Goal: Information Seeking & Learning: Learn about a topic

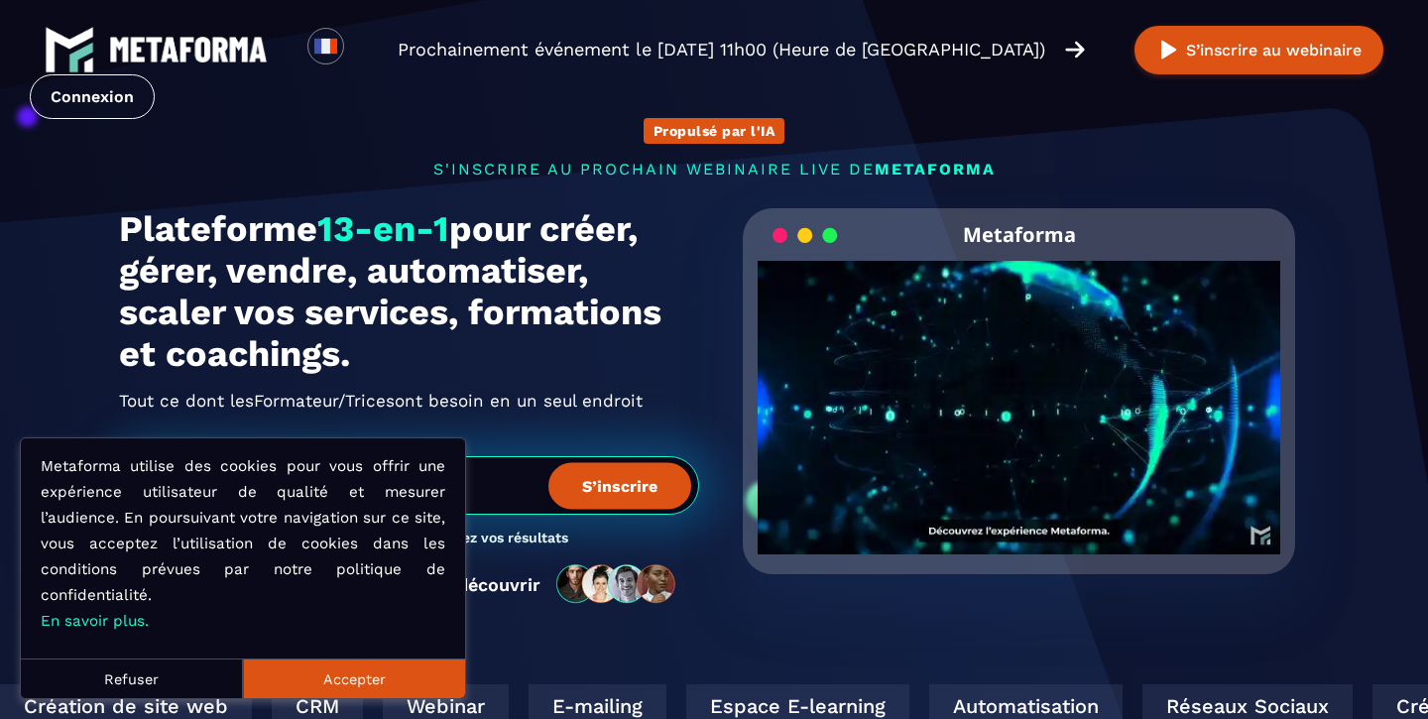
click at [344, 668] on button "Accepter" at bounding box center [354, 678] width 222 height 40
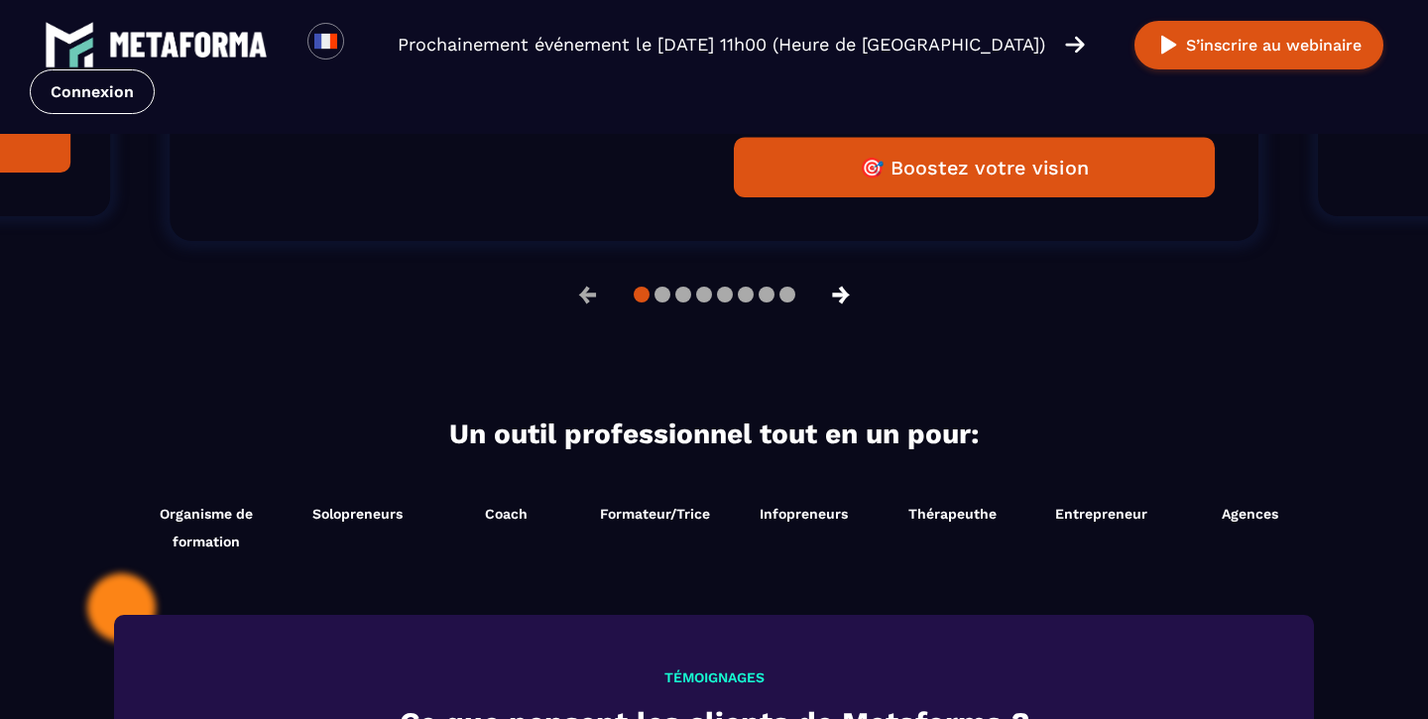
click at [842, 296] on button "→" at bounding box center [841, 295] width 52 height 48
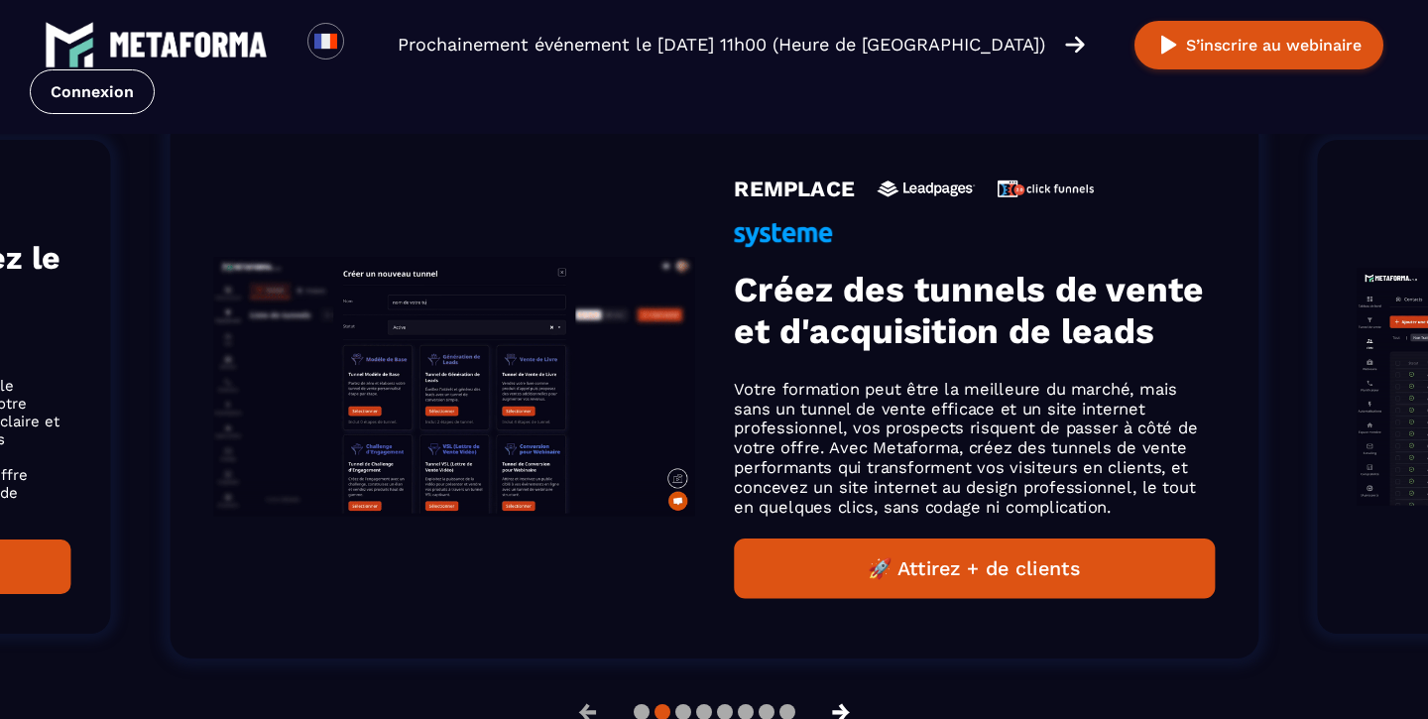
scroll to position [1378, 0]
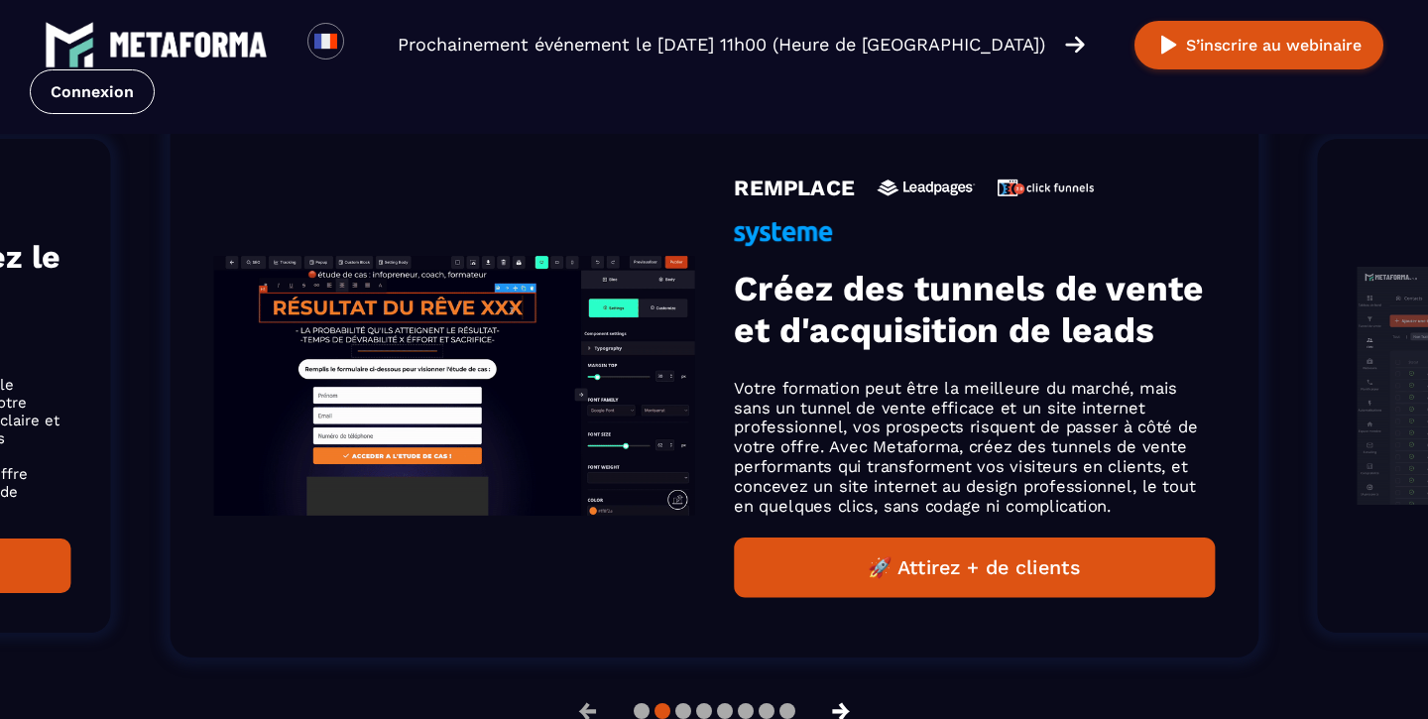
click at [849, 708] on button "→" at bounding box center [841, 711] width 52 height 48
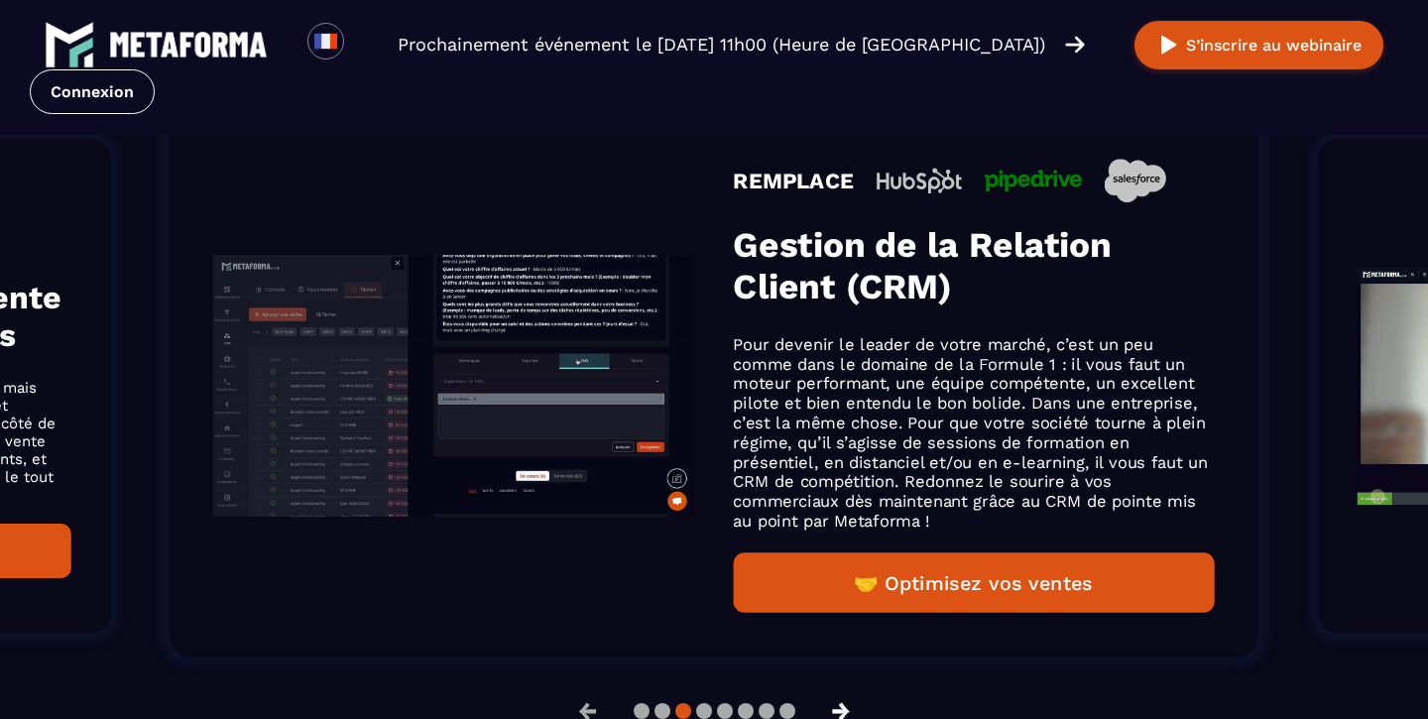
click at [849, 708] on button "→" at bounding box center [841, 711] width 52 height 48
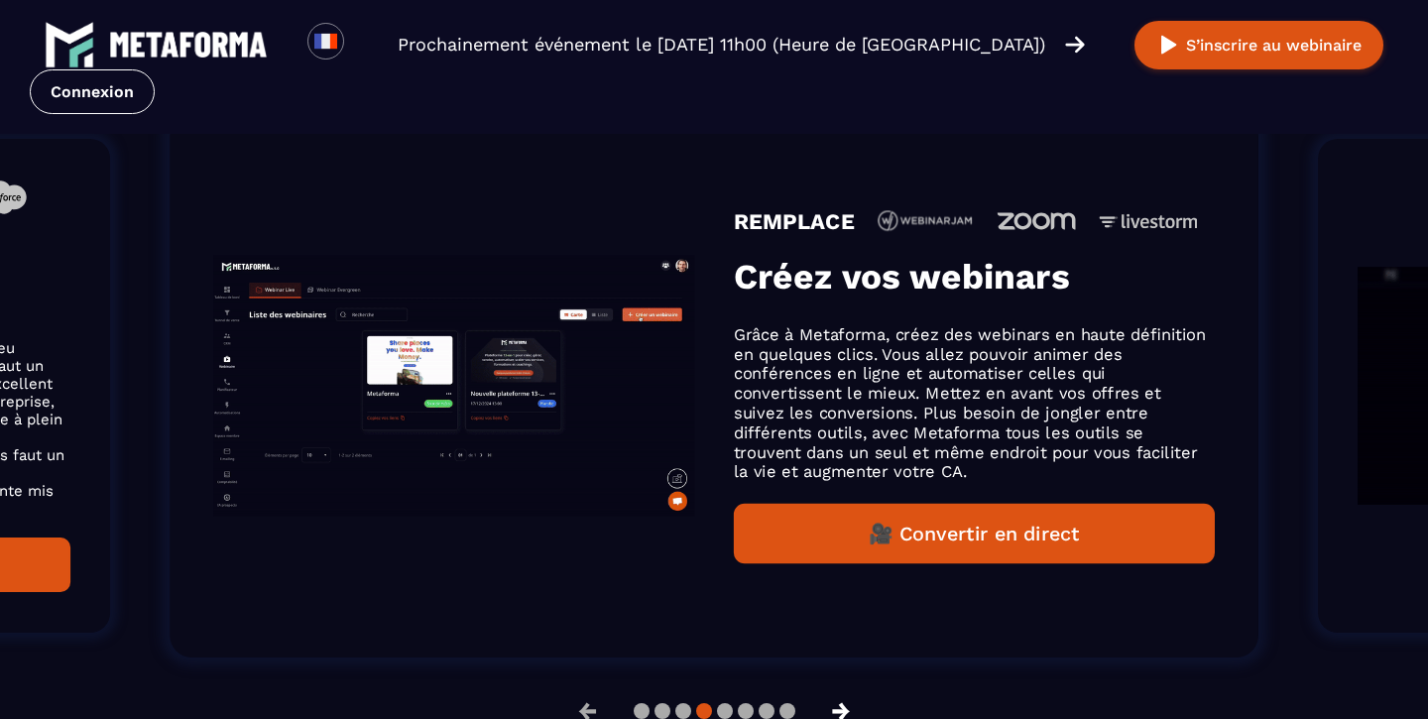
click at [849, 708] on button "→" at bounding box center [841, 711] width 52 height 48
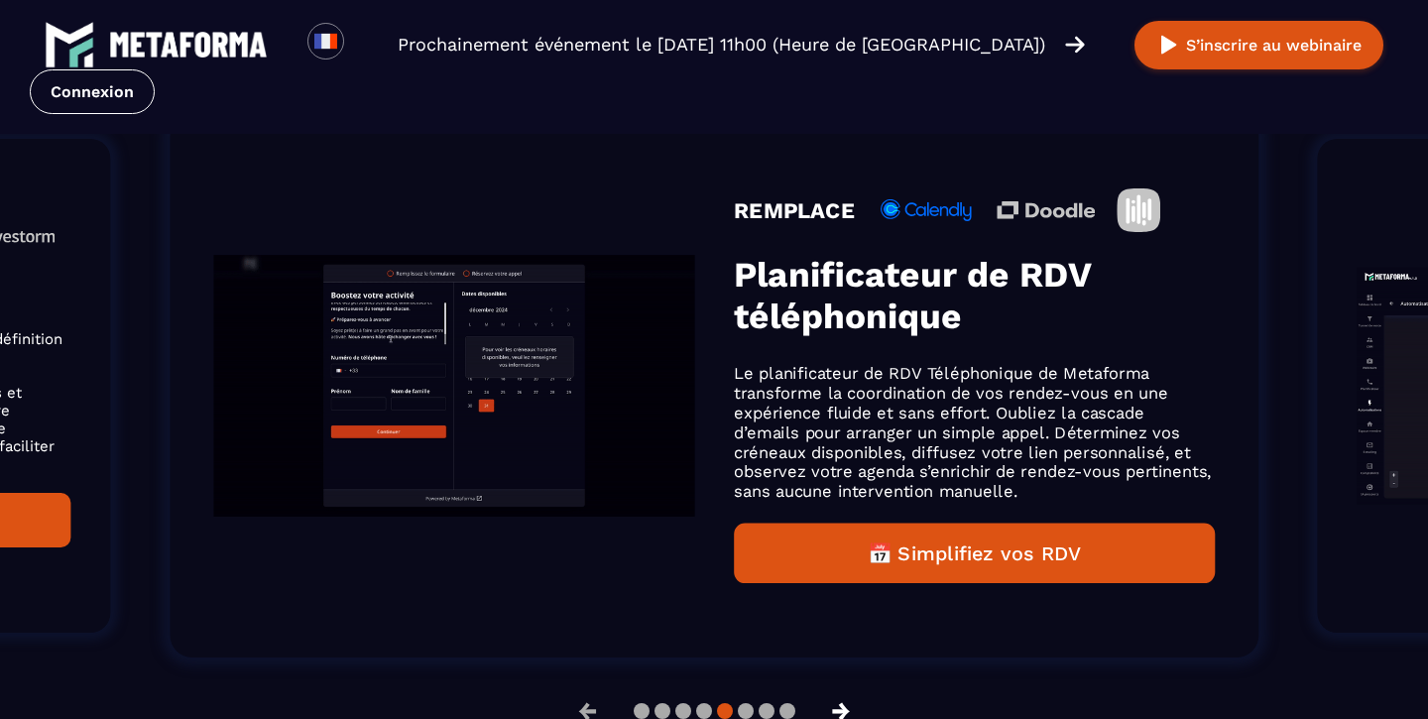
click at [845, 708] on button "→" at bounding box center [841, 711] width 52 height 48
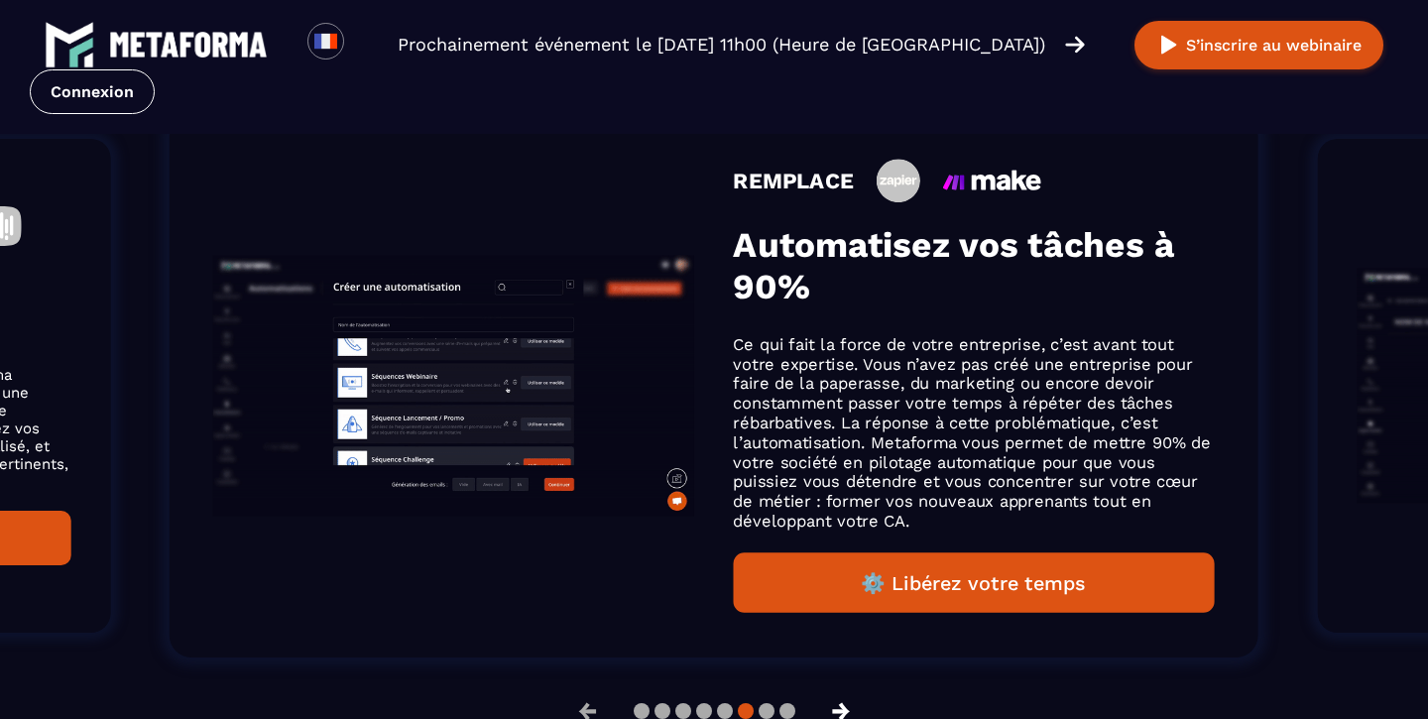
click at [845, 710] on button "→" at bounding box center [841, 711] width 52 height 48
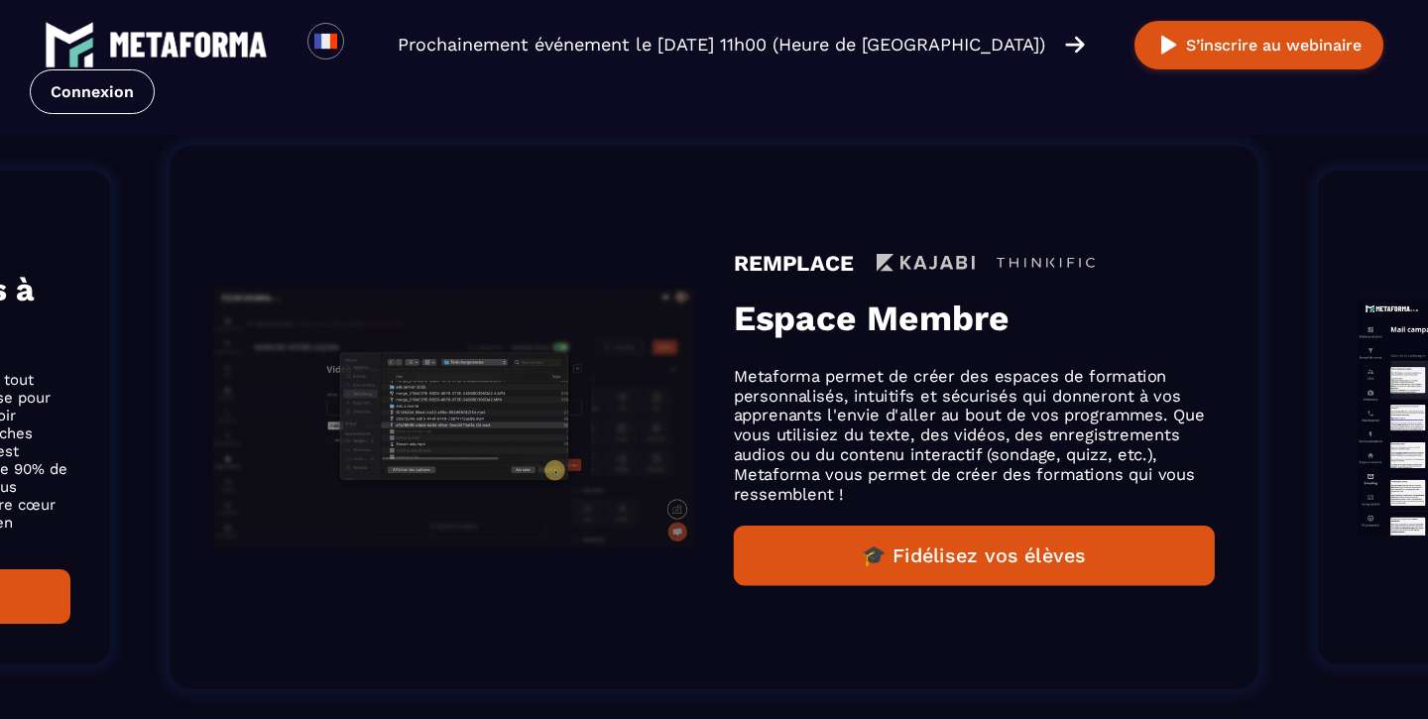
scroll to position [1410, 0]
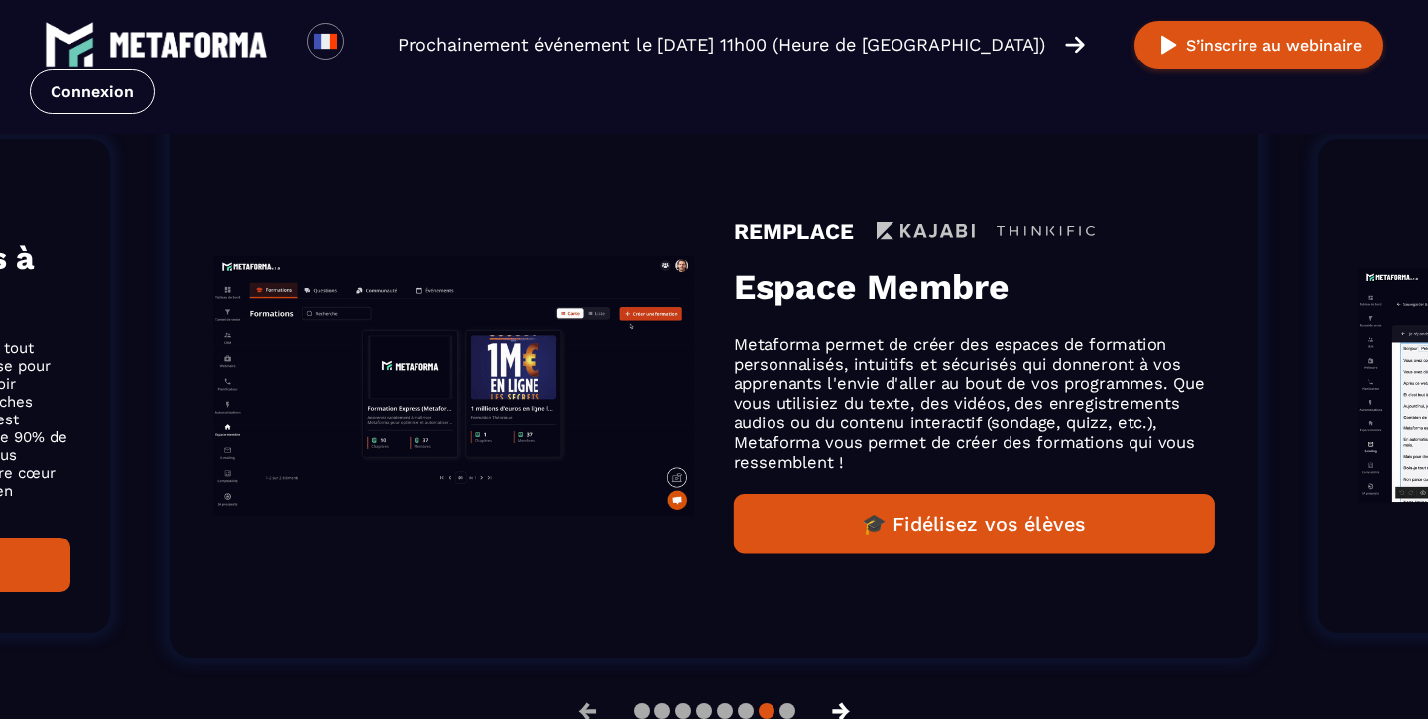
click at [845, 710] on button "→" at bounding box center [841, 711] width 52 height 48
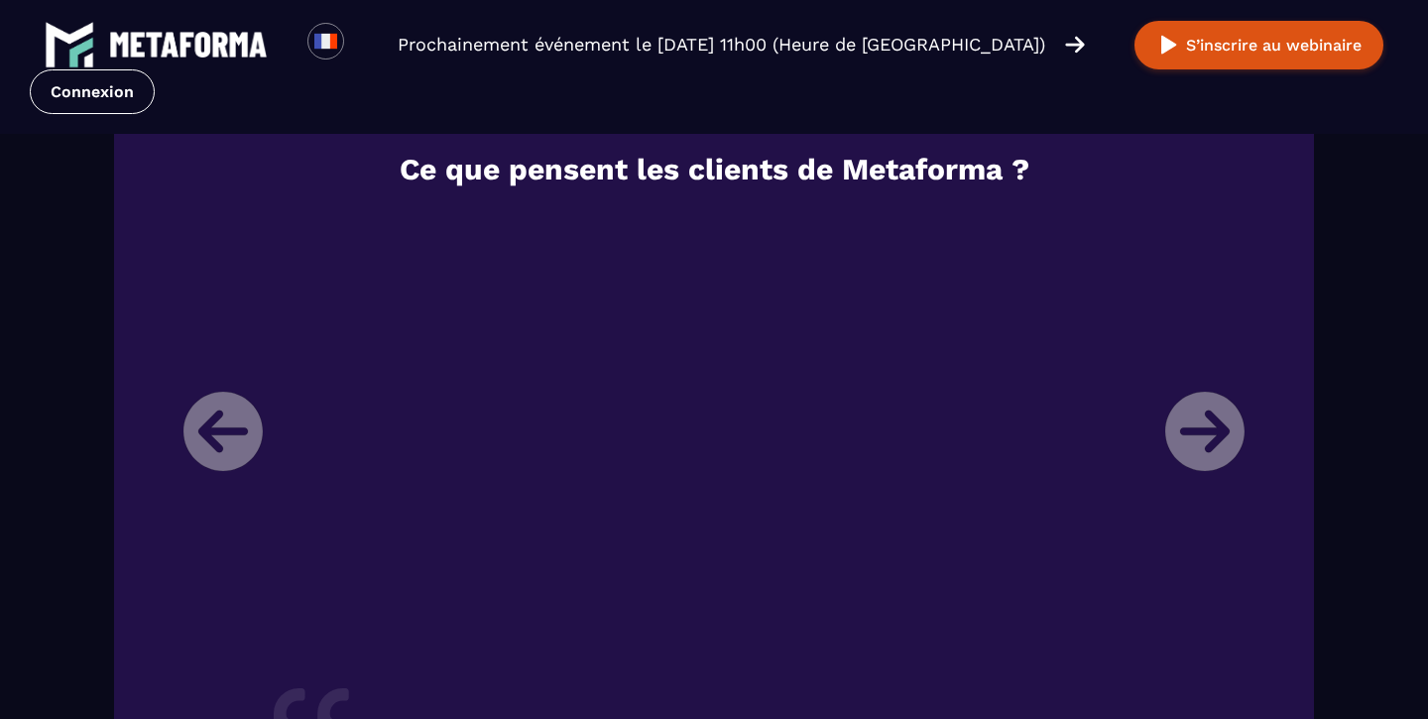
scroll to position [2314, 0]
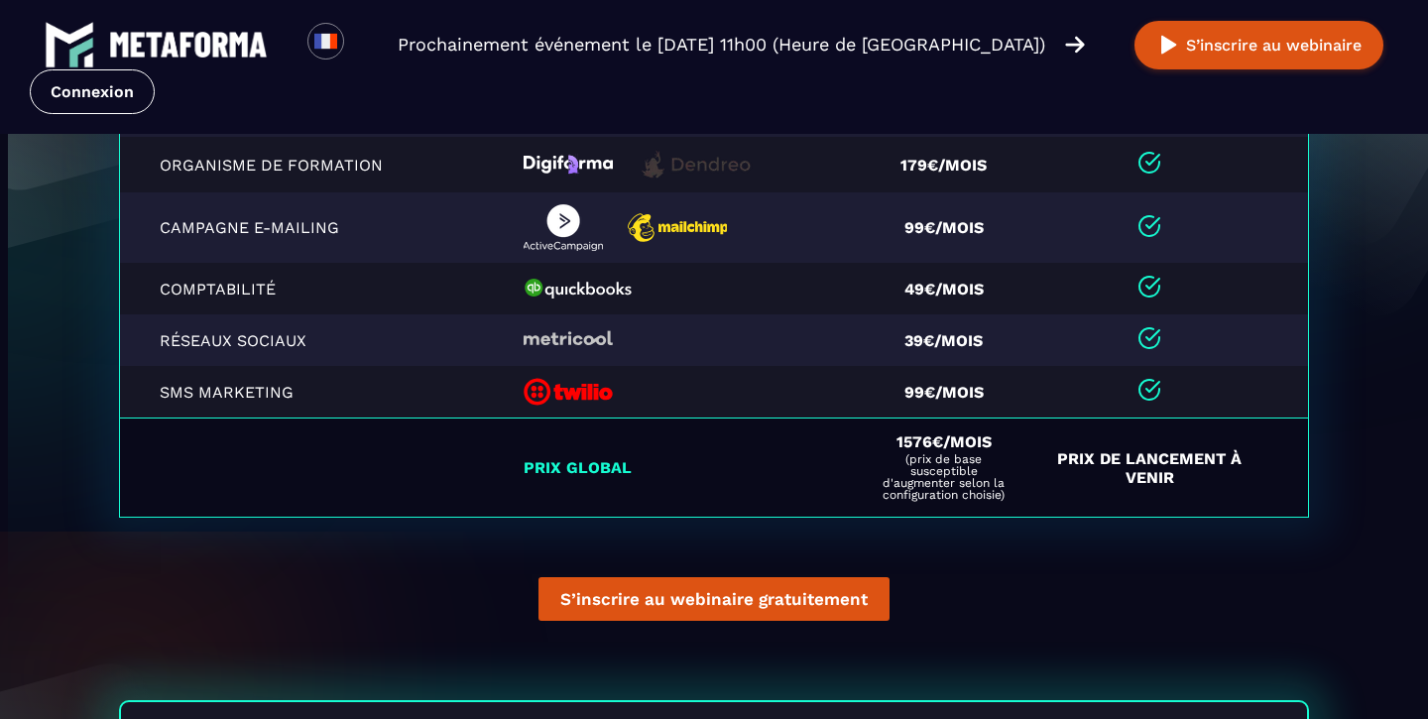
scroll to position [4617, 0]
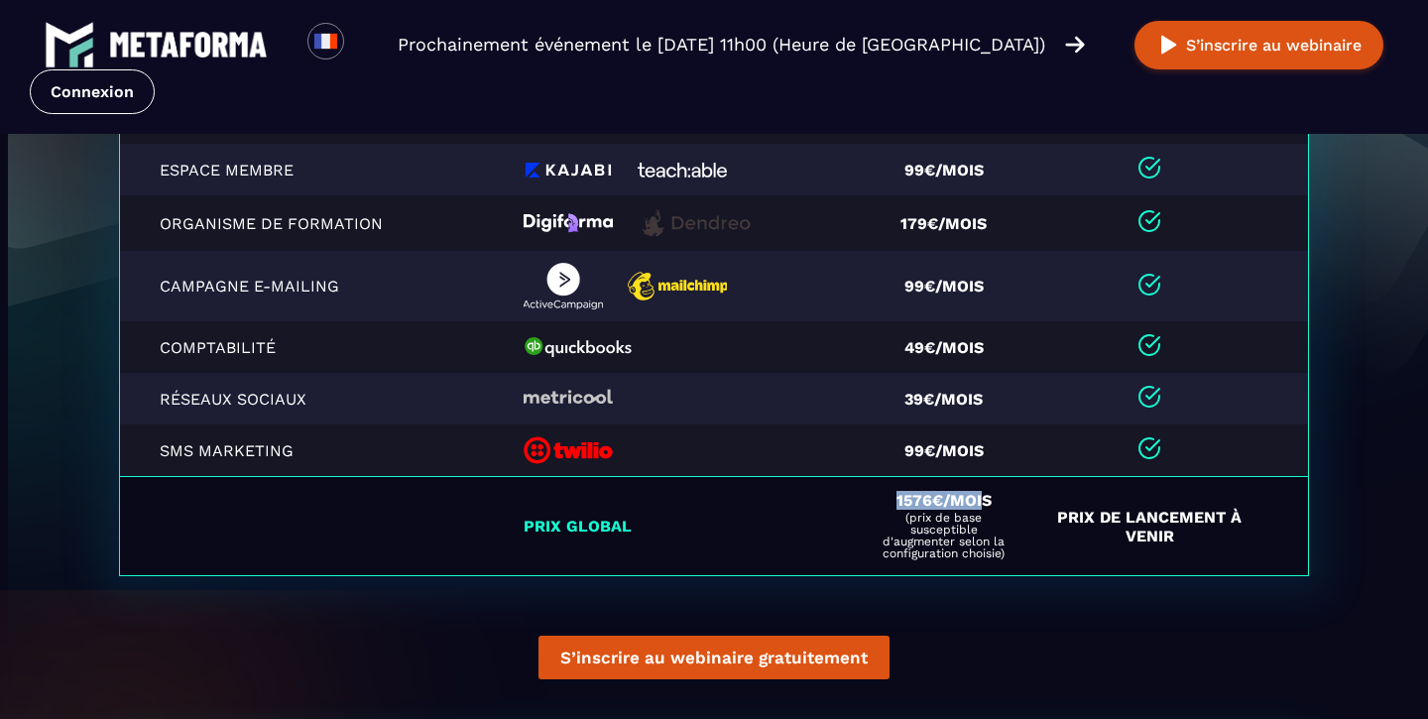
drag, startPoint x: 889, startPoint y: 504, endPoint x: 999, endPoint y: 501, distance: 110.1
click at [999, 501] on div "1576€/mois (prix de base susceptible d'augmenter selon la configuration choisie)" at bounding box center [944, 526] width 134 height 66
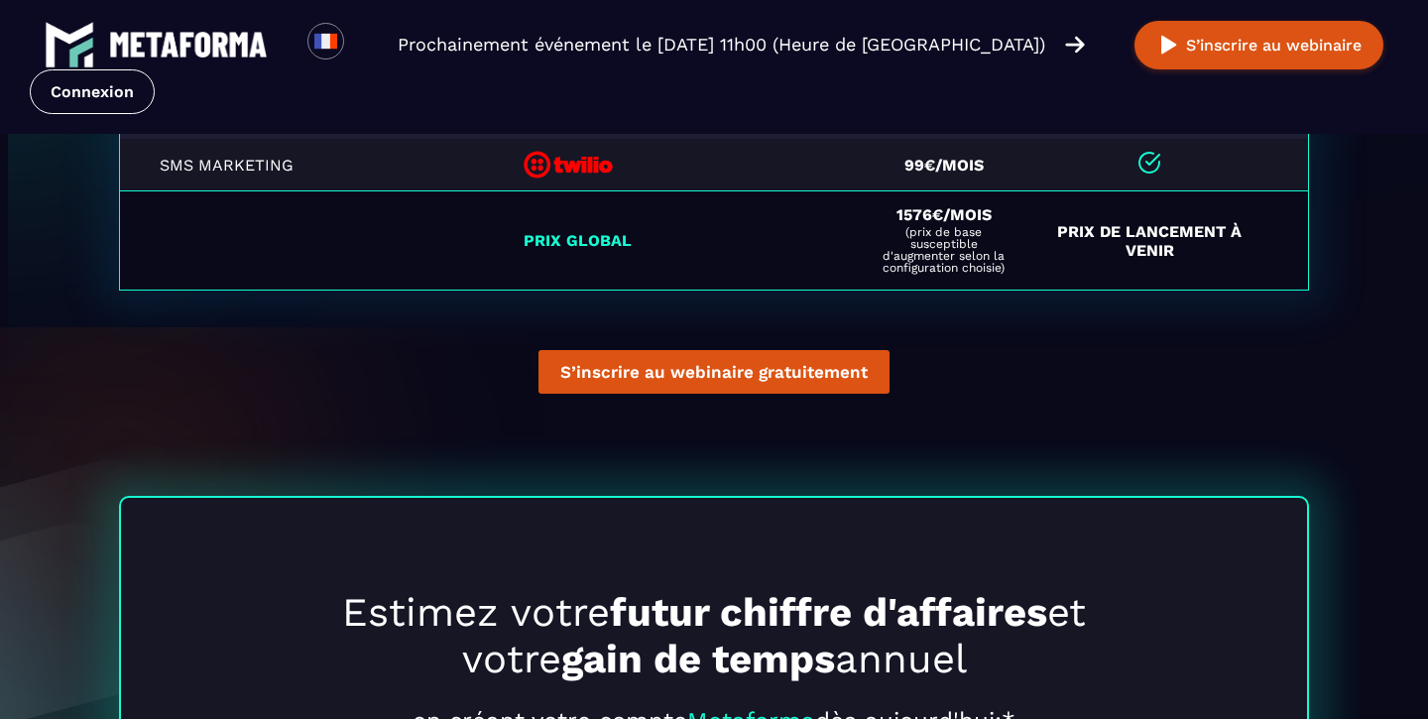
scroll to position [4911, 0]
drag, startPoint x: 1047, startPoint y: 230, endPoint x: 1241, endPoint y: 268, distance: 197.9
click at [1241, 268] on td "Prix de Lancement à venir" at bounding box center [1171, 240] width 273 height 99
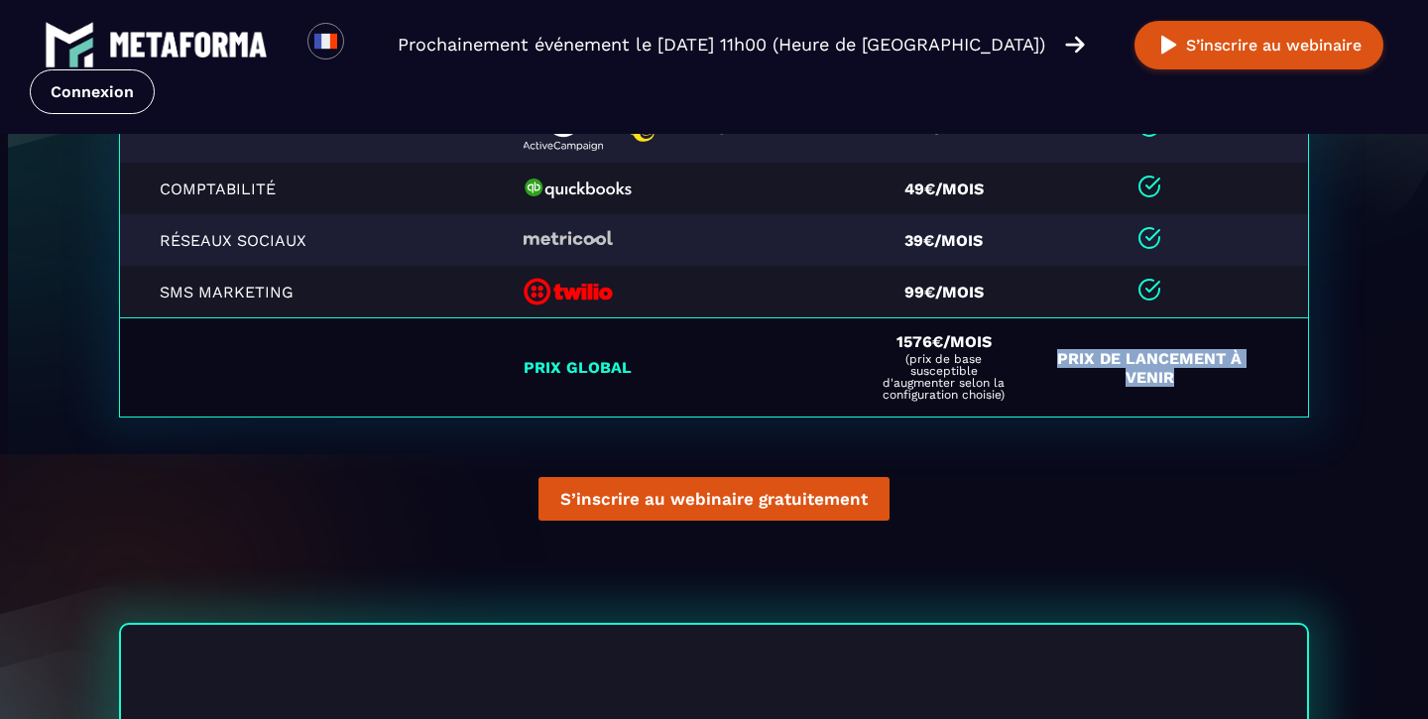
scroll to position [4750, 0]
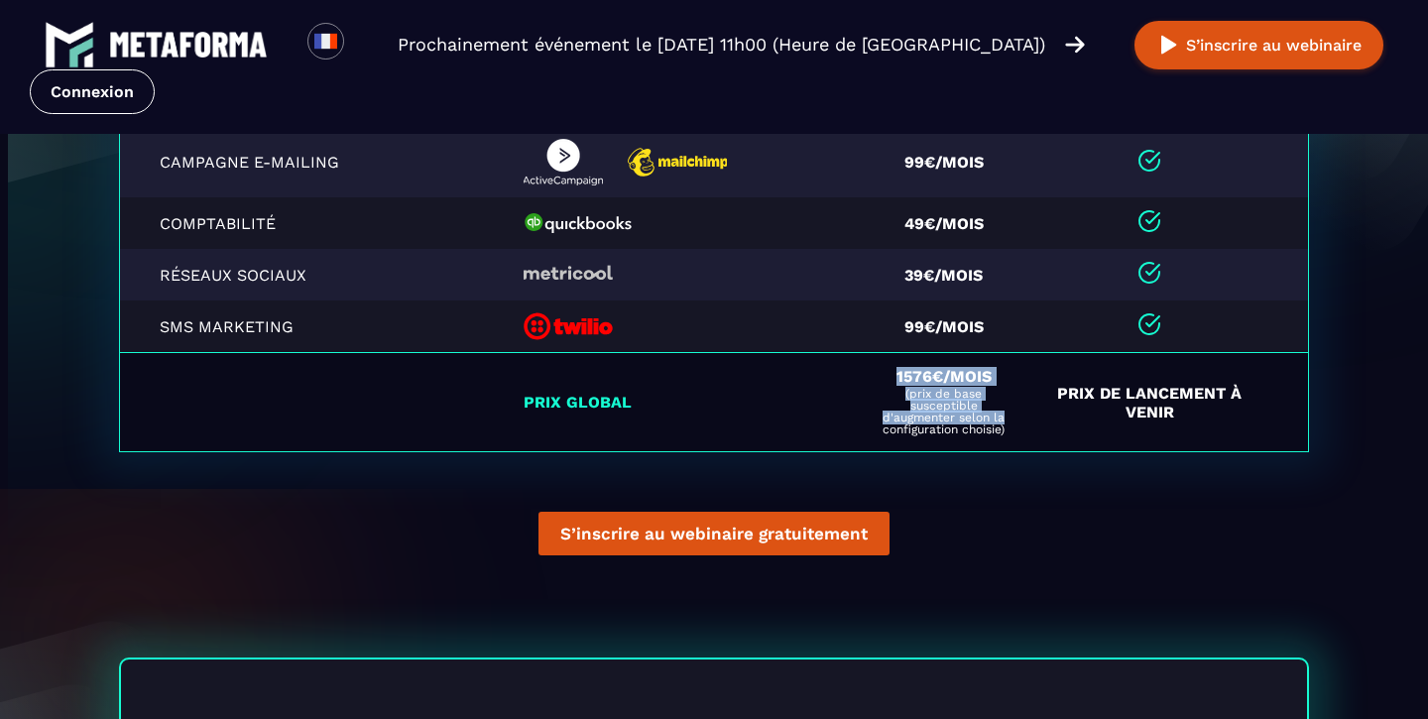
drag, startPoint x: 894, startPoint y: 376, endPoint x: 1006, endPoint y: 415, distance: 118.8
click at [1006, 415] on div "1576€/mois (prix de base susceptible d'augmenter selon la configuration choisie)" at bounding box center [944, 402] width 134 height 66
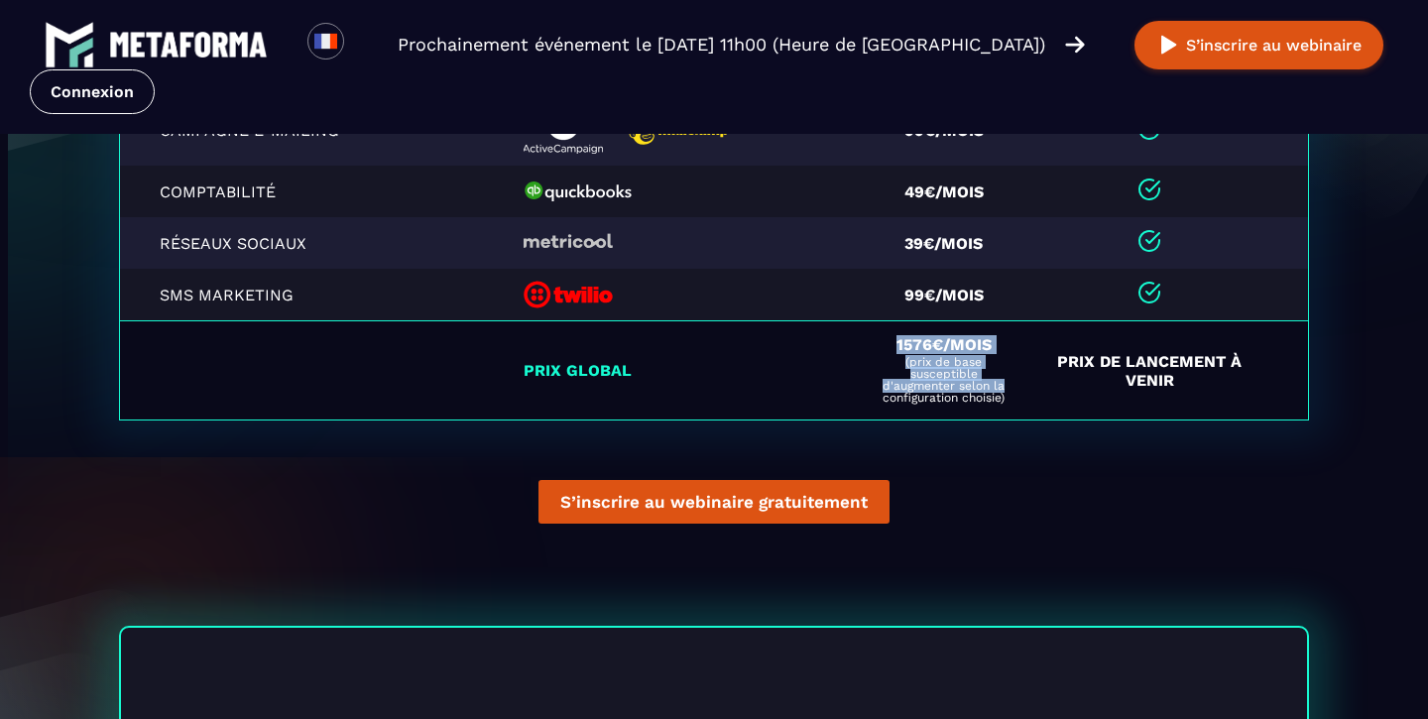
scroll to position [4718, 0]
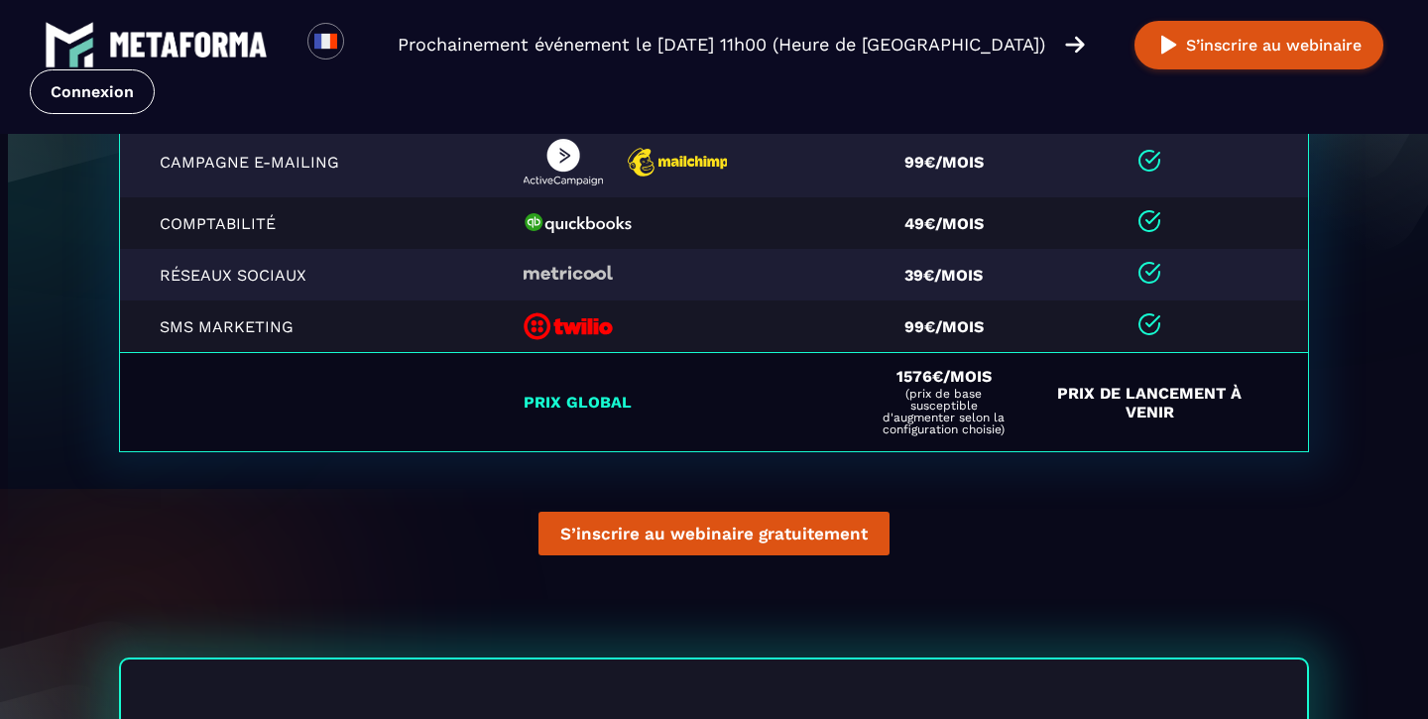
drag, startPoint x: 1063, startPoint y: 392, endPoint x: 1226, endPoint y: 406, distance: 164.3
click at [1226, 406] on td "Prix de Lancement à venir" at bounding box center [1171, 402] width 273 height 99
drag, startPoint x: 1188, startPoint y: 409, endPoint x: 1056, endPoint y: 387, distance: 133.8
click at [1056, 387] on td "Prix de Lancement à venir" at bounding box center [1171, 402] width 273 height 99
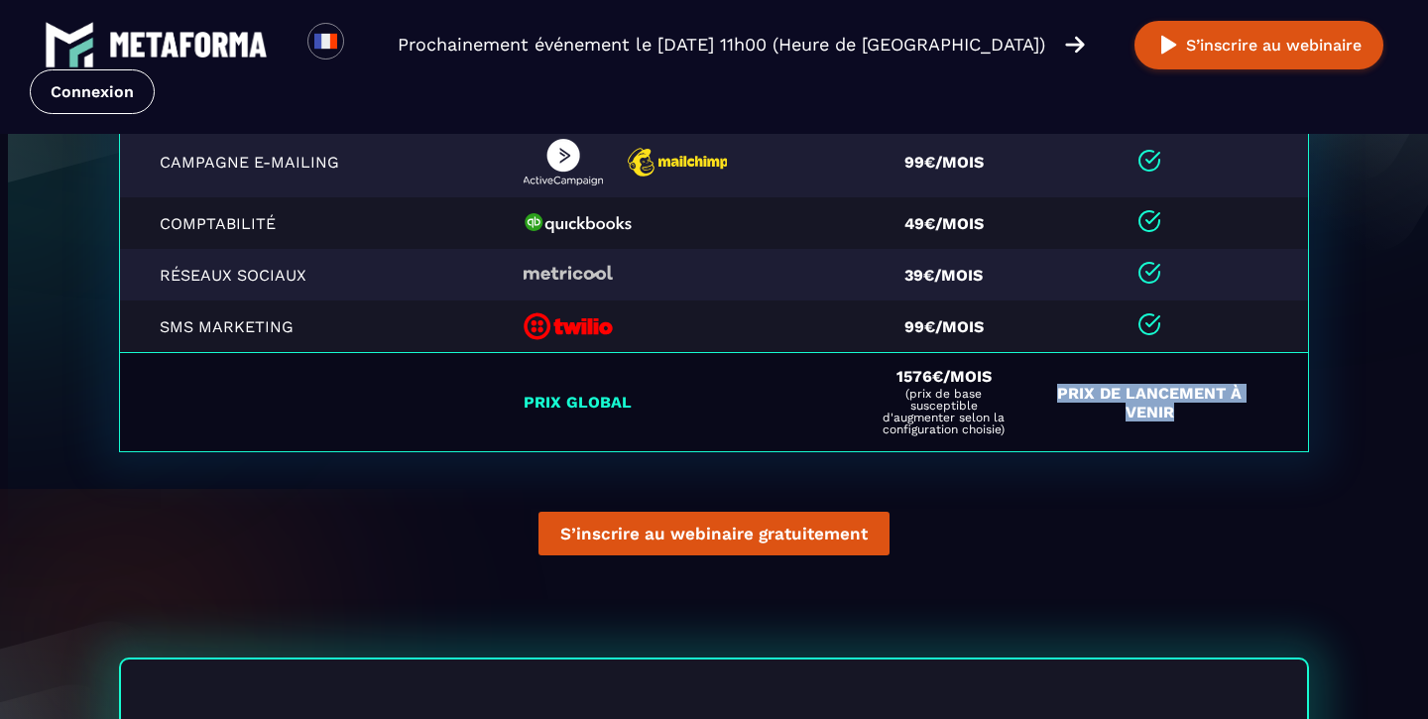
drag, startPoint x: 1049, startPoint y: 398, endPoint x: 1214, endPoint y: 416, distance: 166.6
click at [1214, 416] on td "Prix de Lancement à venir" at bounding box center [1171, 402] width 273 height 99
click at [928, 386] on span "1576€/mois" at bounding box center [943, 376] width 95 height 19
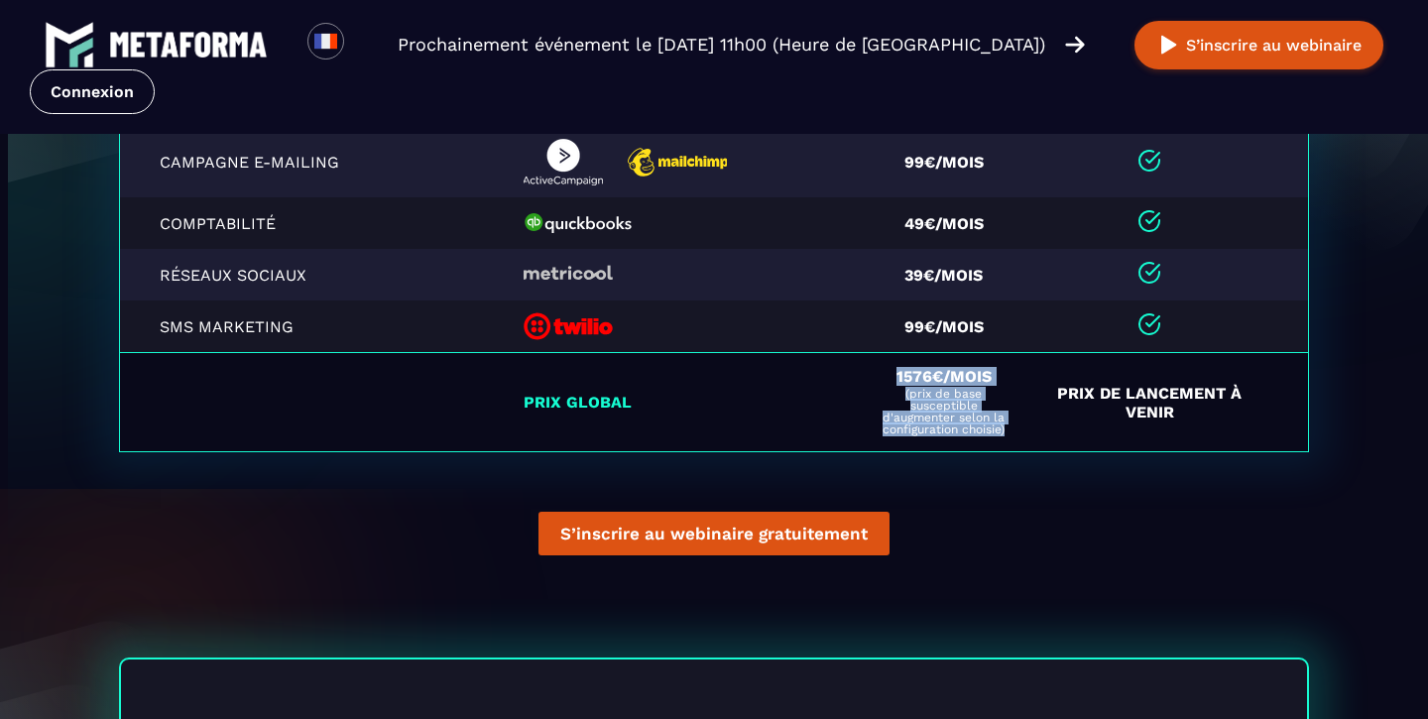
drag, startPoint x: 887, startPoint y: 380, endPoint x: 1027, endPoint y: 447, distance: 155.2
click at [1027, 447] on td "1576€/mois (prix de base susceptible d'augmenter selon la configuration choisie)" at bounding box center [950, 402] width 171 height 99
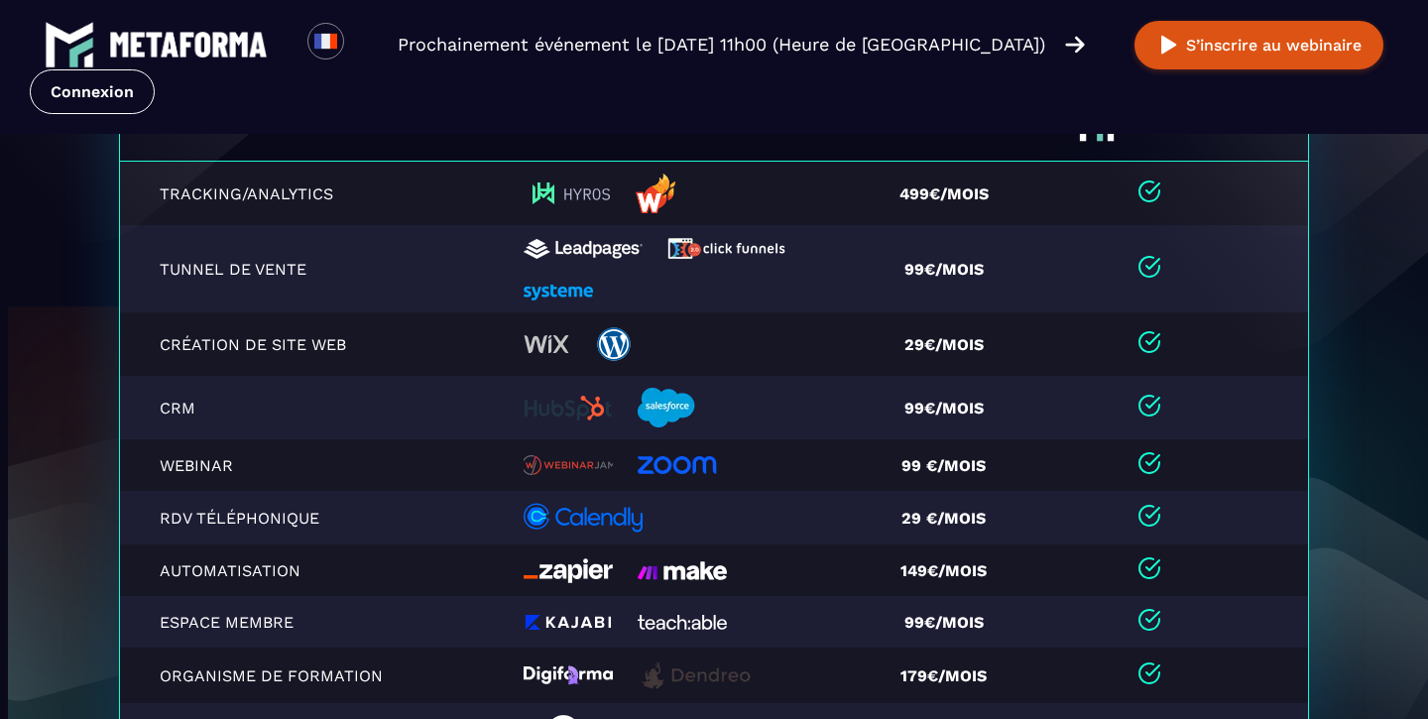
scroll to position [4167, 0]
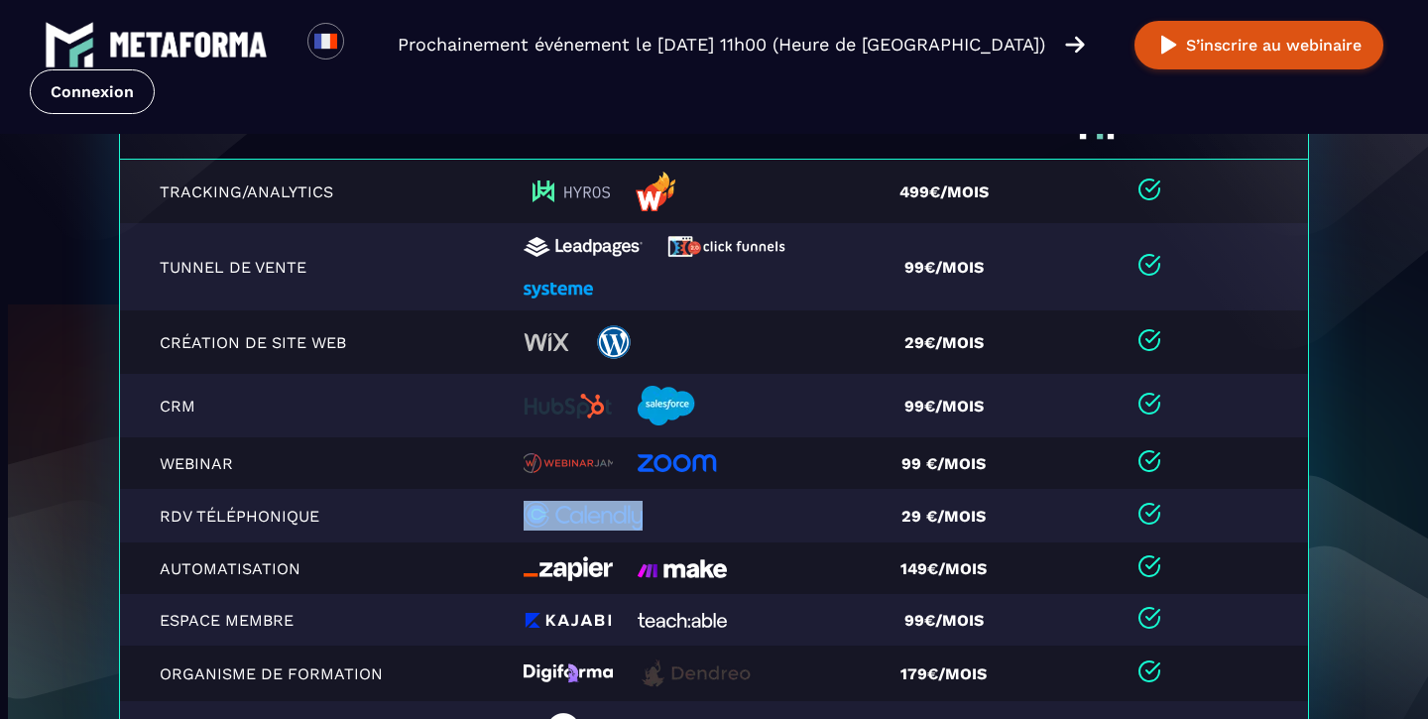
drag, startPoint x: 486, startPoint y: 515, endPoint x: 723, endPoint y: 514, distance: 236.9
click at [725, 514] on tr "RDV téléphonique 29 €/mois" at bounding box center [714, 516] width 1189 height 54
click at [723, 514] on div at bounding box center [684, 516] width 322 height 30
drag, startPoint x: 454, startPoint y: 511, endPoint x: 726, endPoint y: 506, distance: 271.7
click at [726, 506] on tr "RDV téléphonique 29 €/mois" at bounding box center [714, 516] width 1189 height 54
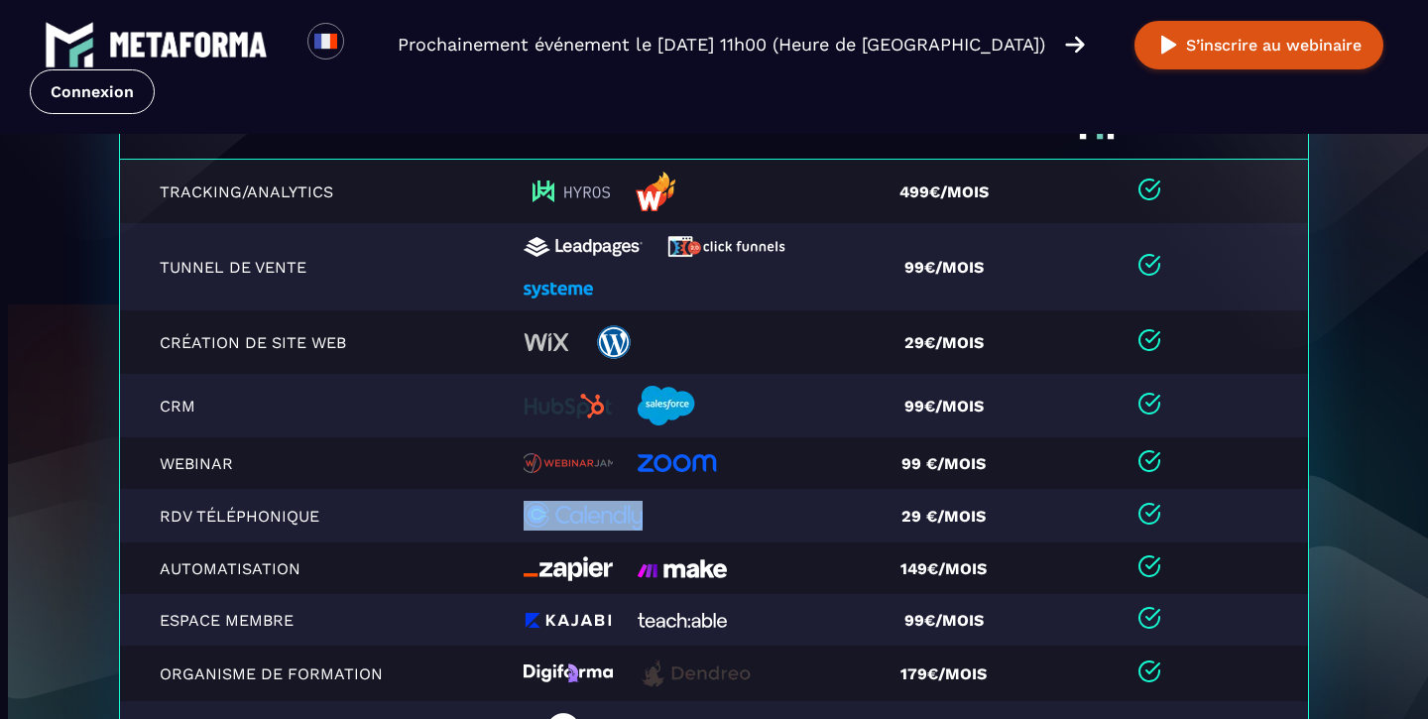
click at [726, 506] on div at bounding box center [684, 516] width 322 height 30
drag, startPoint x: 494, startPoint y: 505, endPoint x: 697, endPoint y: 505, distance: 203.2
click at [696, 503] on tr "RDV téléphonique 29 €/mois" at bounding box center [714, 516] width 1189 height 54
click at [697, 505] on div at bounding box center [684, 516] width 322 height 30
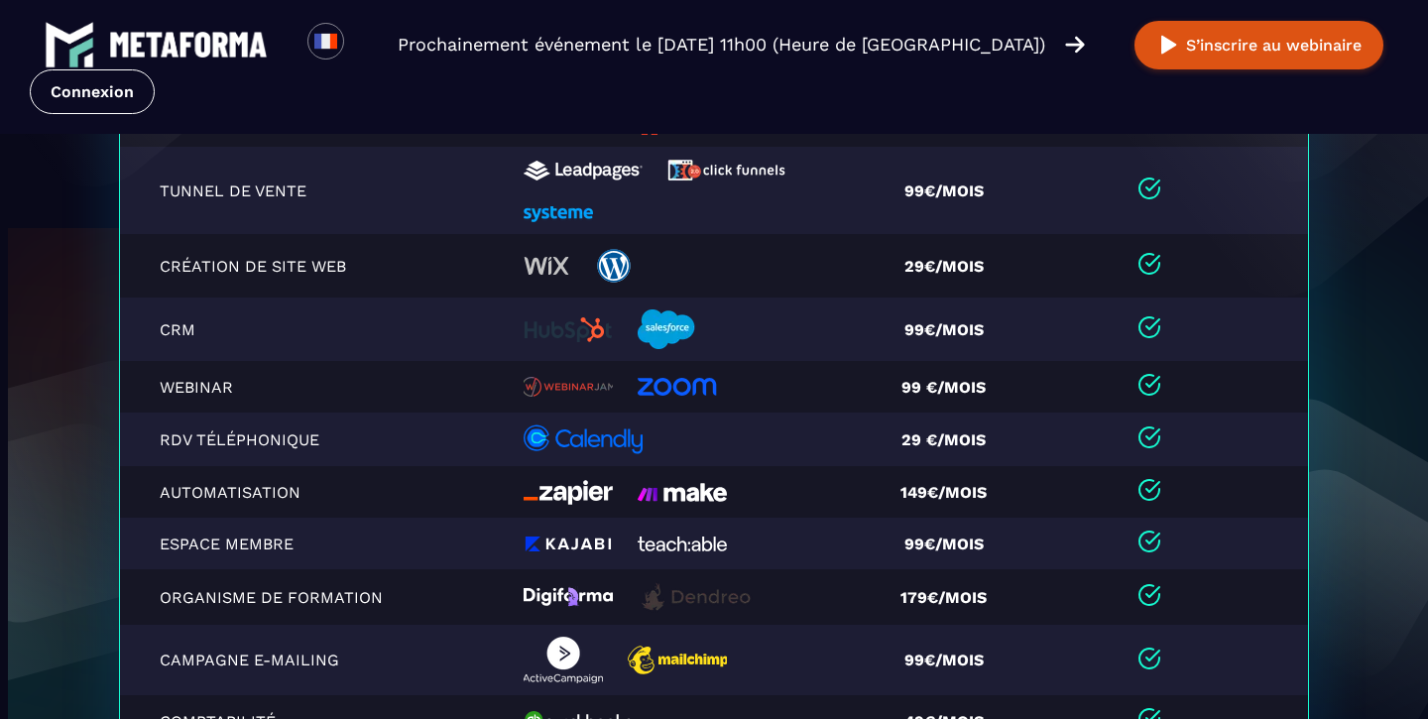
scroll to position [4231, 0]
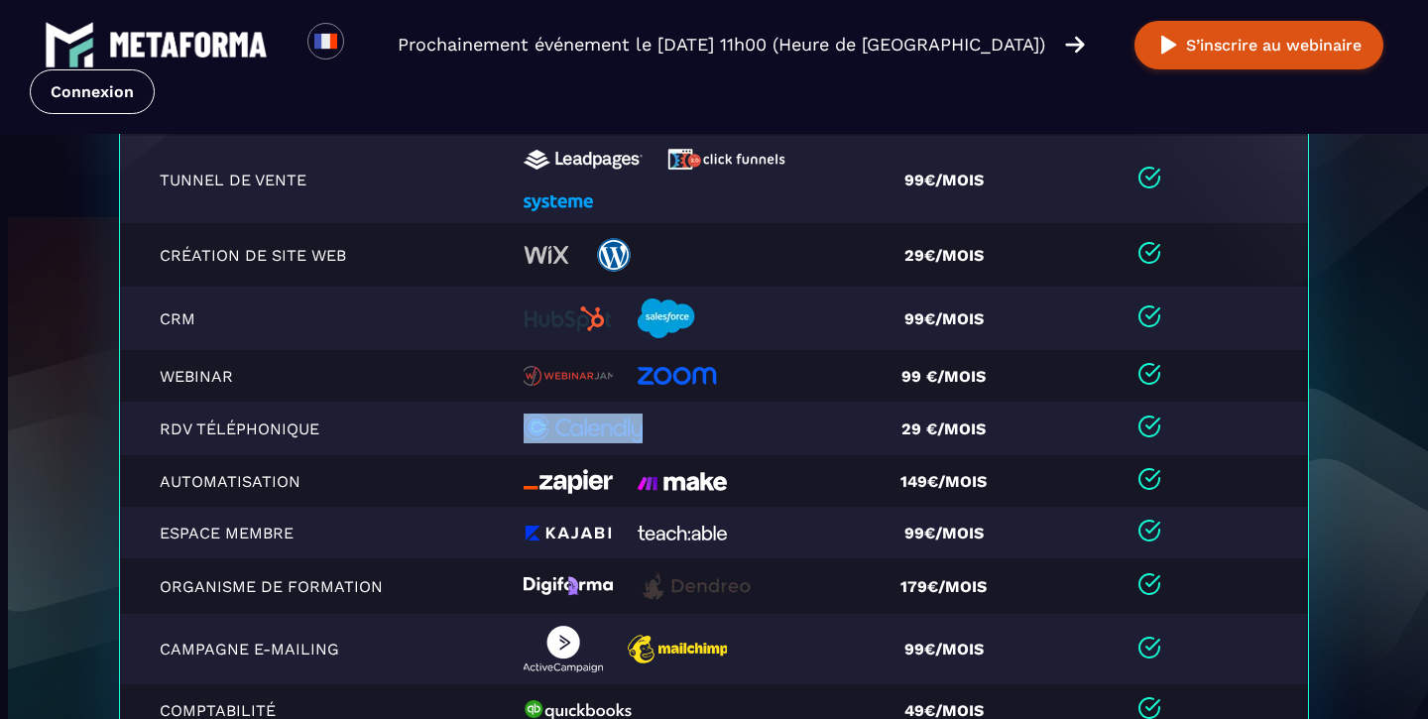
drag, startPoint x: 505, startPoint y: 436, endPoint x: 670, endPoint y: 432, distance: 165.6
click at [670, 435] on tr "RDV téléphonique 29 €/mois" at bounding box center [714, 429] width 1189 height 54
click at [670, 432] on div at bounding box center [684, 428] width 322 height 30
drag, startPoint x: 474, startPoint y: 433, endPoint x: 677, endPoint y: 433, distance: 203.2
click at [677, 433] on tr "RDV téléphonique 29 €/mois" at bounding box center [714, 429] width 1189 height 54
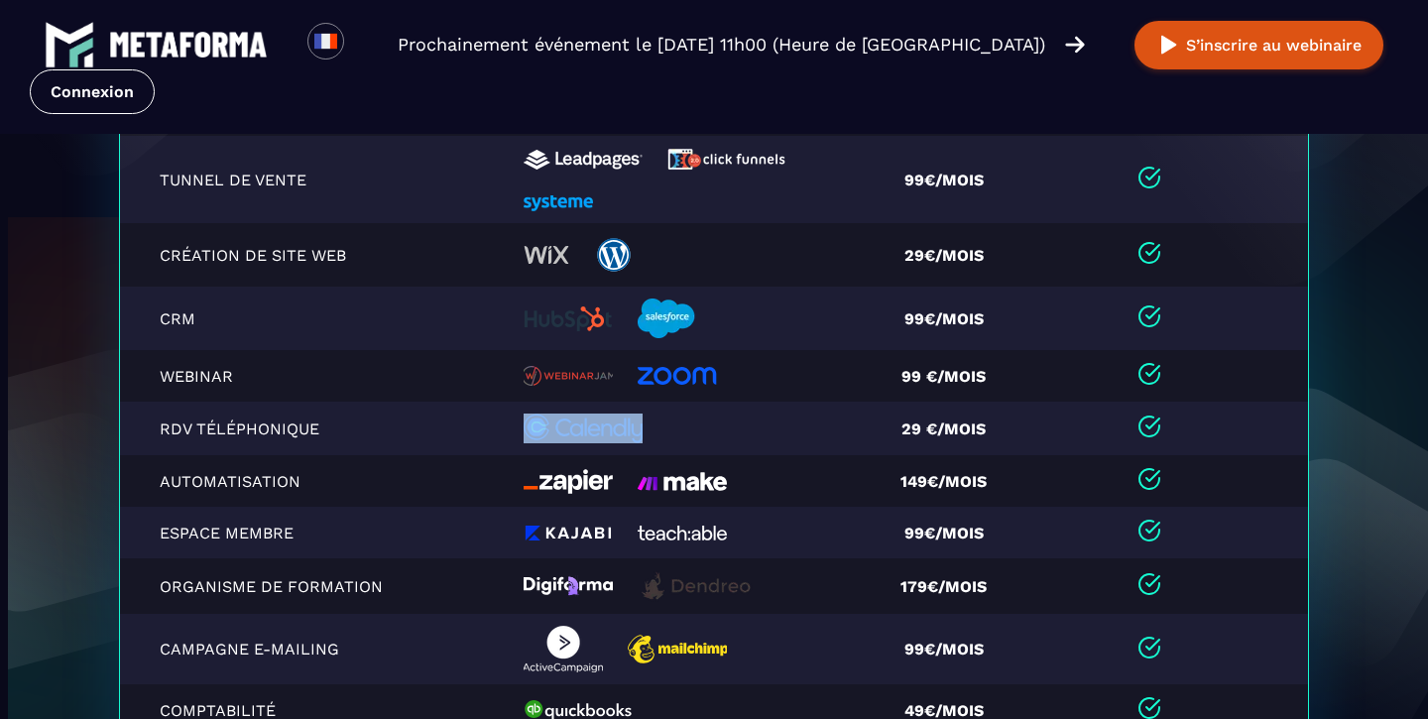
click at [678, 433] on div at bounding box center [684, 428] width 322 height 30
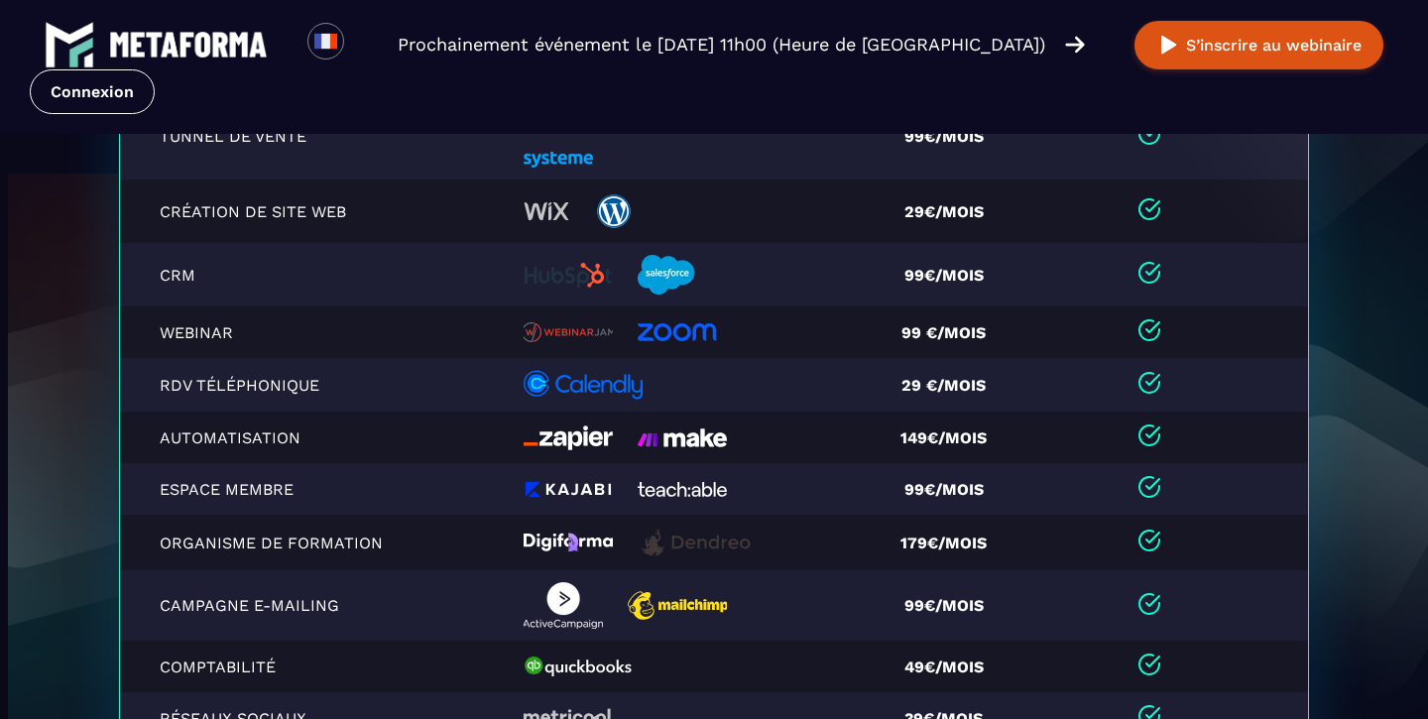
drag, startPoint x: 509, startPoint y: 386, endPoint x: 738, endPoint y: 386, distance: 229.0
click at [737, 386] on td at bounding box center [689, 385] width 354 height 54
click at [738, 386] on div at bounding box center [684, 385] width 322 height 30
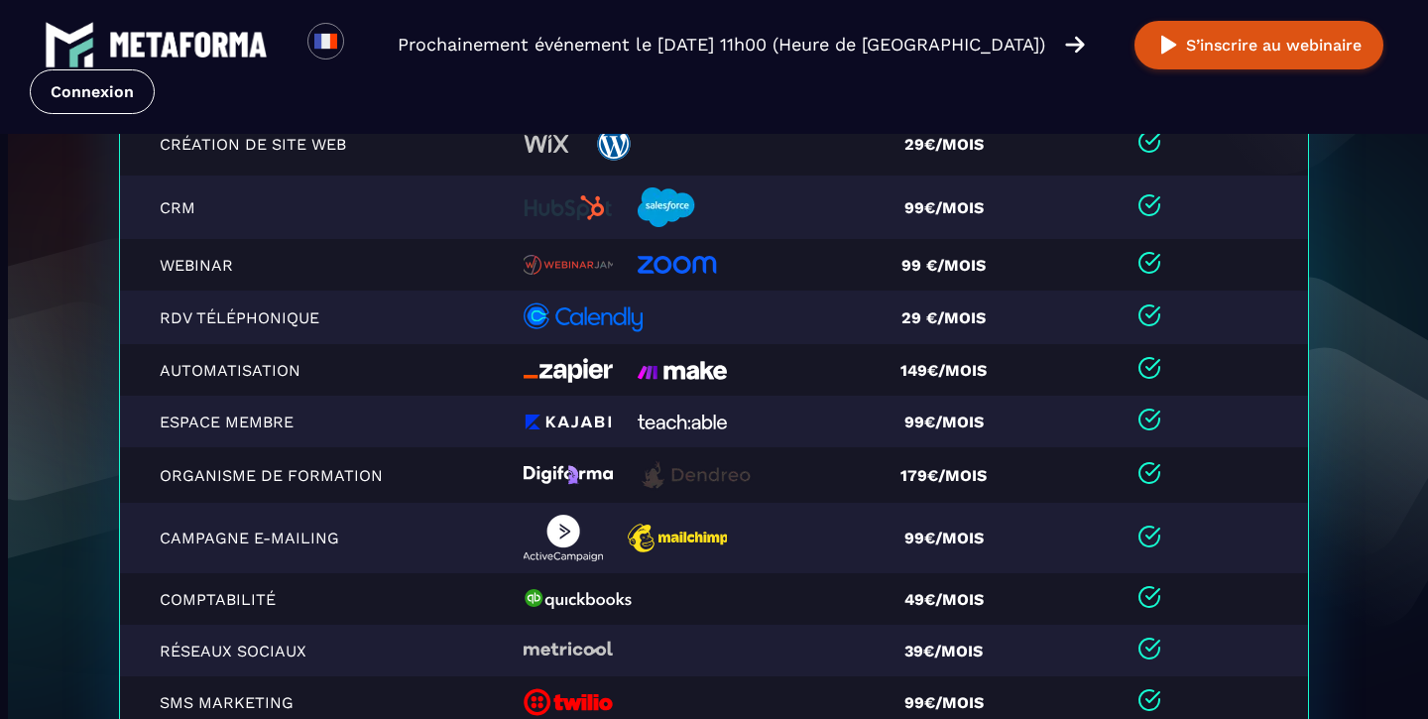
scroll to position [0, 0]
drag, startPoint x: 469, startPoint y: 306, endPoint x: 706, endPoint y: 306, distance: 236.9
click at [706, 306] on tr "RDV téléphonique 29 €/mois" at bounding box center [714, 317] width 1189 height 54
click at [706, 306] on div at bounding box center [684, 317] width 322 height 30
drag, startPoint x: 480, startPoint y: 329, endPoint x: 690, endPoint y: 325, distance: 210.2
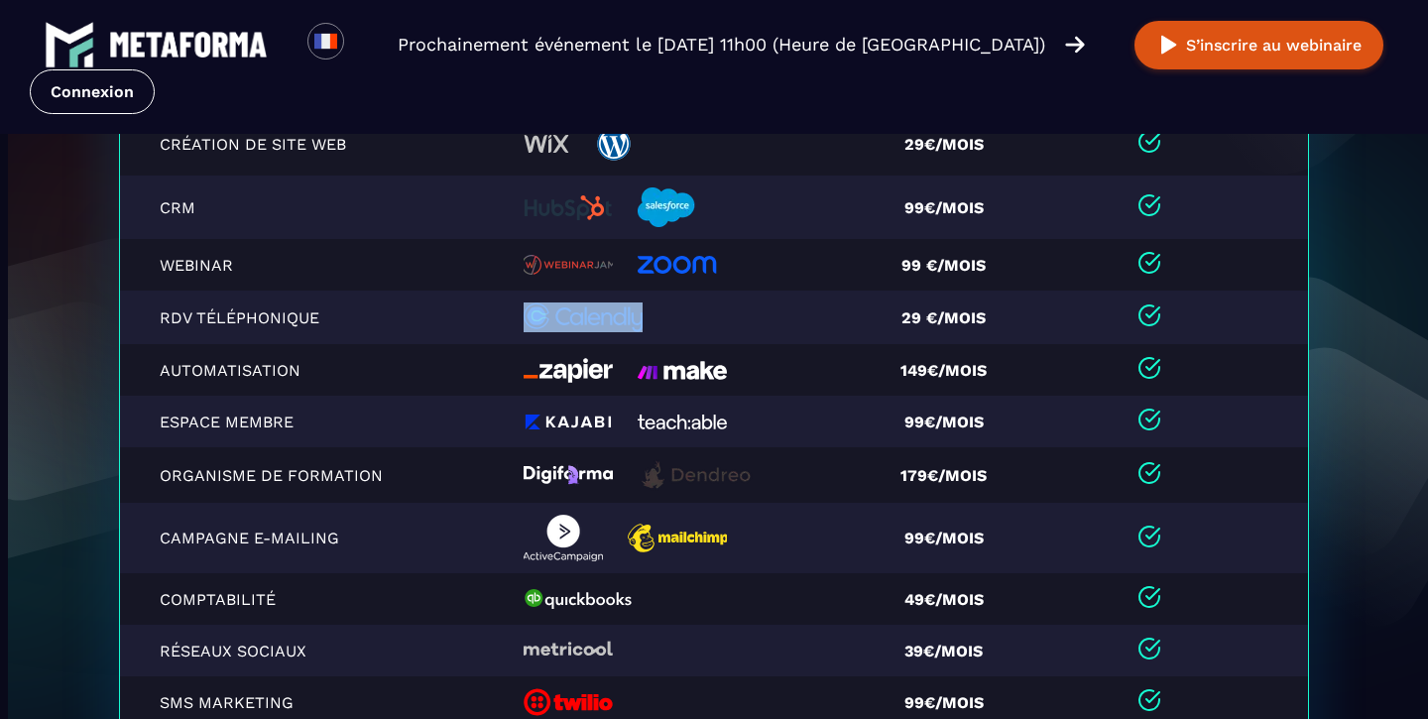
click at [686, 328] on tr "RDV téléphonique 29 €/mois" at bounding box center [714, 317] width 1189 height 54
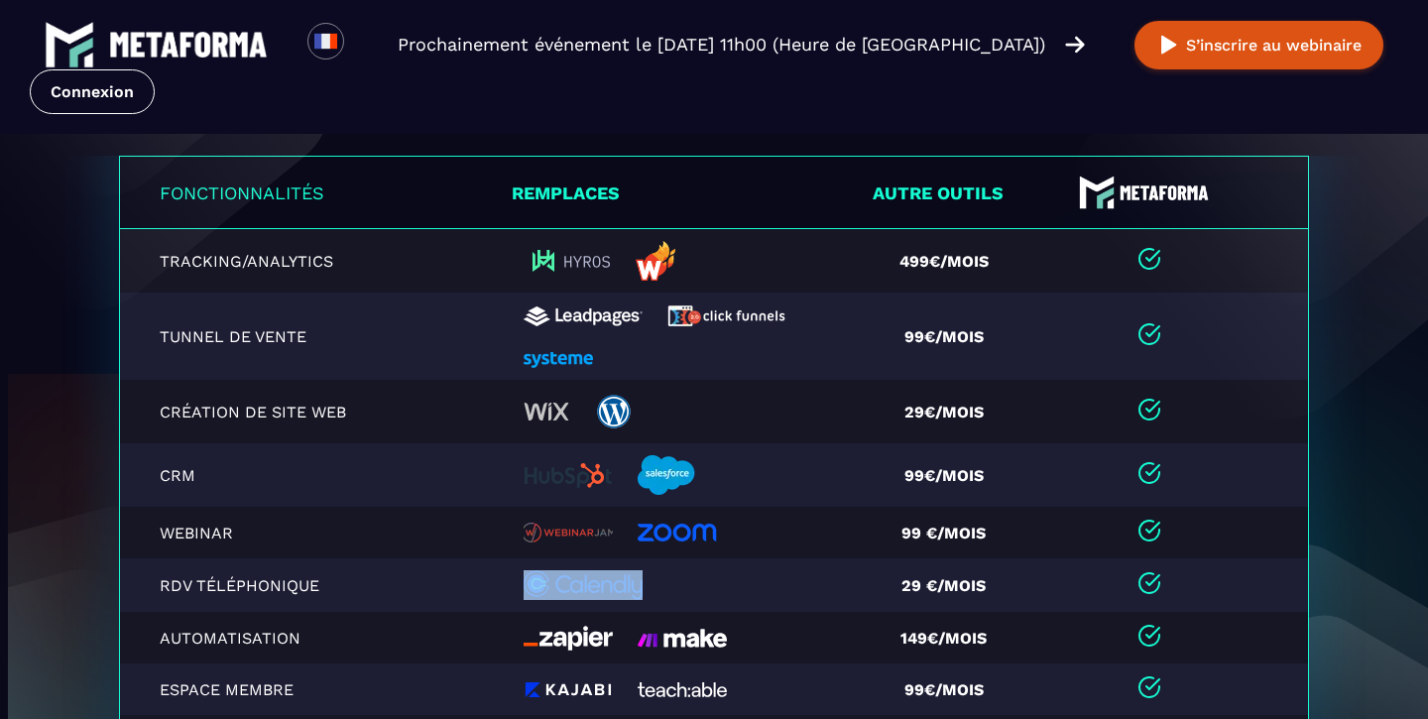
scroll to position [4095, 0]
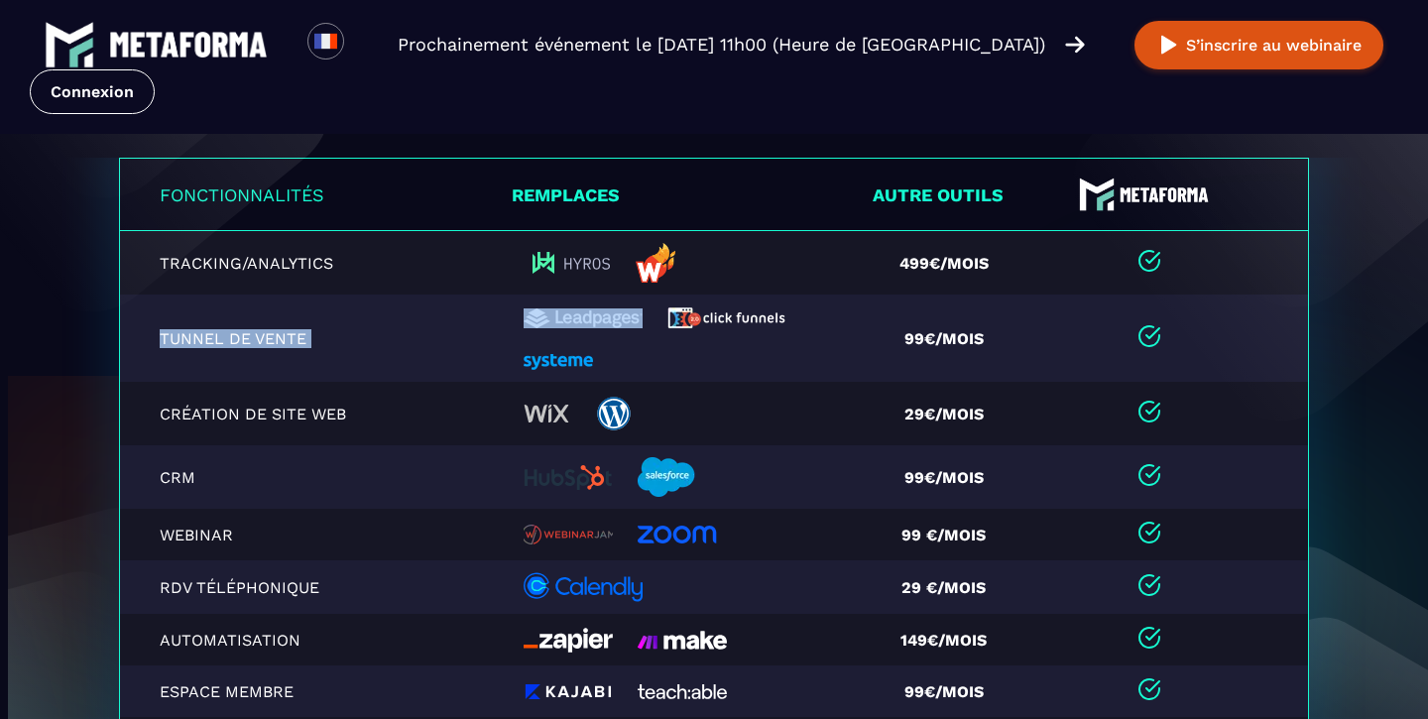
drag, startPoint x: 507, startPoint y: 318, endPoint x: 694, endPoint y: 345, distance: 189.3
click at [694, 345] on tr "Tunnel de vente 99€/mois" at bounding box center [714, 337] width 1189 height 87
click at [694, 345] on div at bounding box center [684, 337] width 322 height 63
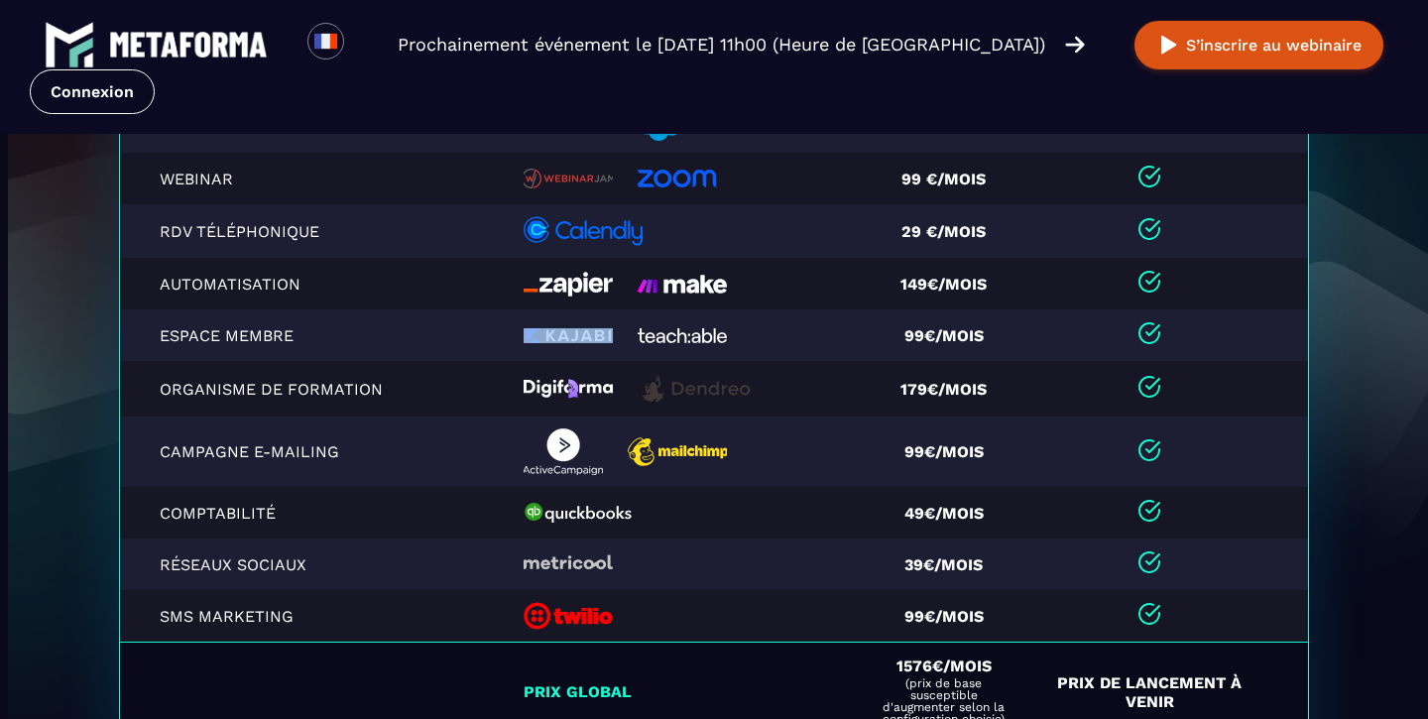
scroll to position [4460, 0]
drag, startPoint x: 499, startPoint y: 333, endPoint x: 765, endPoint y: 336, distance: 266.7
click at [765, 336] on tr "Espace Membre 99€/mois" at bounding box center [714, 335] width 1189 height 52
click at [765, 336] on div at bounding box center [684, 335] width 322 height 15
drag, startPoint x: 497, startPoint y: 332, endPoint x: 775, endPoint y: 334, distance: 278.6
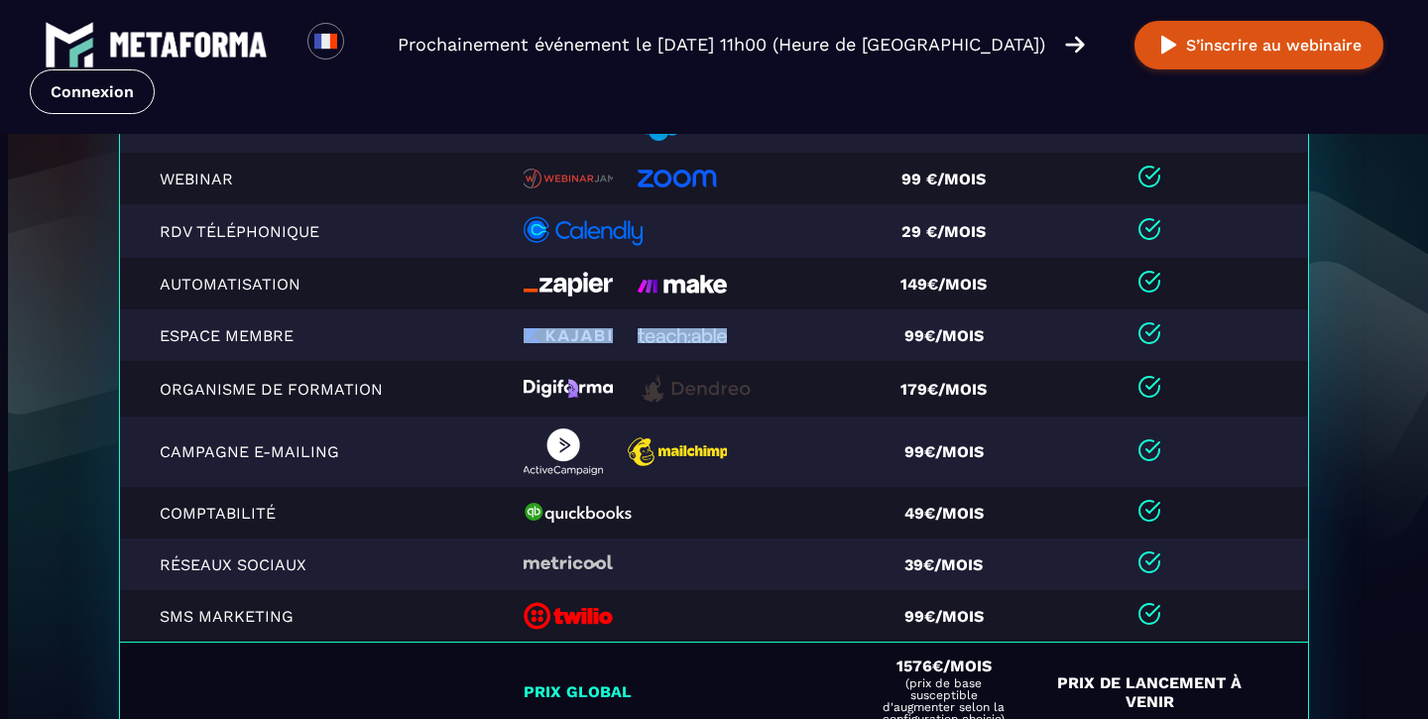
click at [775, 334] on tr "Espace Membre 99€/mois" at bounding box center [714, 335] width 1189 height 52
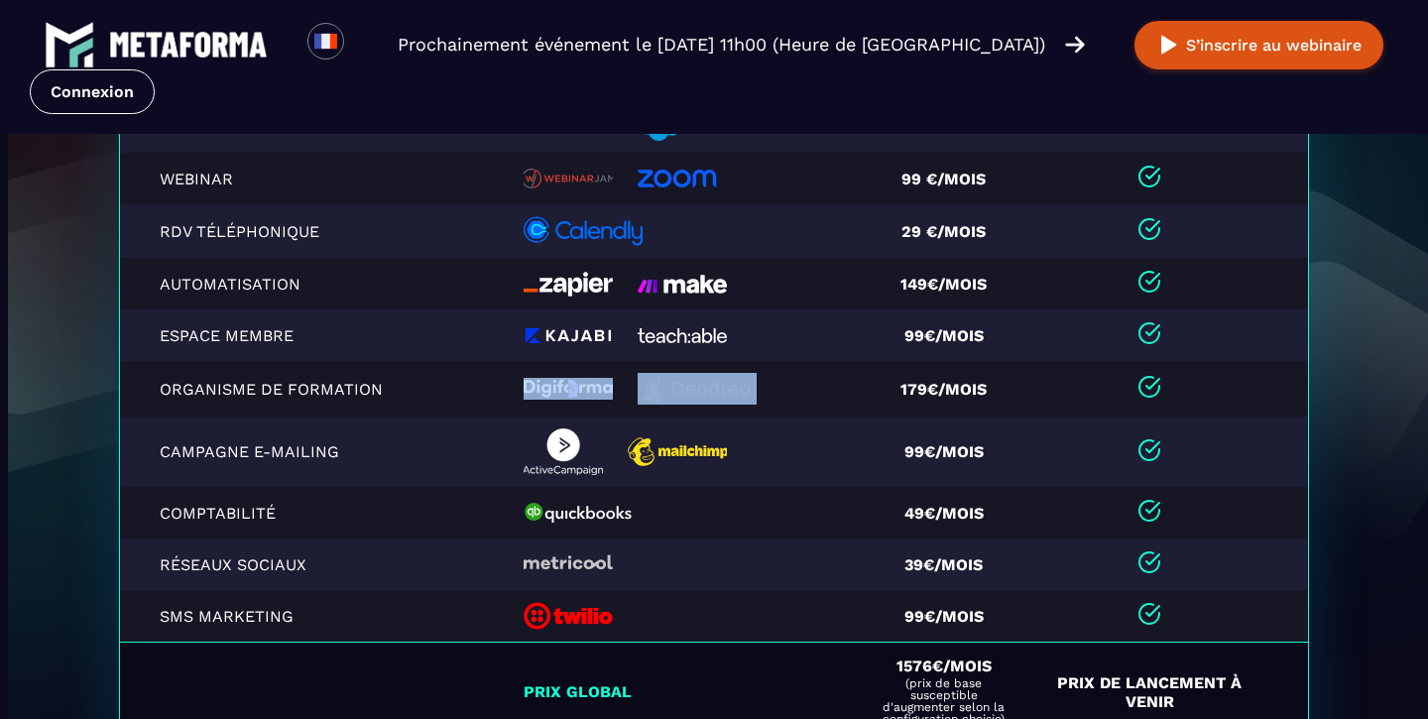
drag, startPoint x: 479, startPoint y: 397, endPoint x: 794, endPoint y: 397, distance: 315.3
click at [794, 397] on tr "Organisme de formation 179€/mois" at bounding box center [714, 389] width 1189 height 56
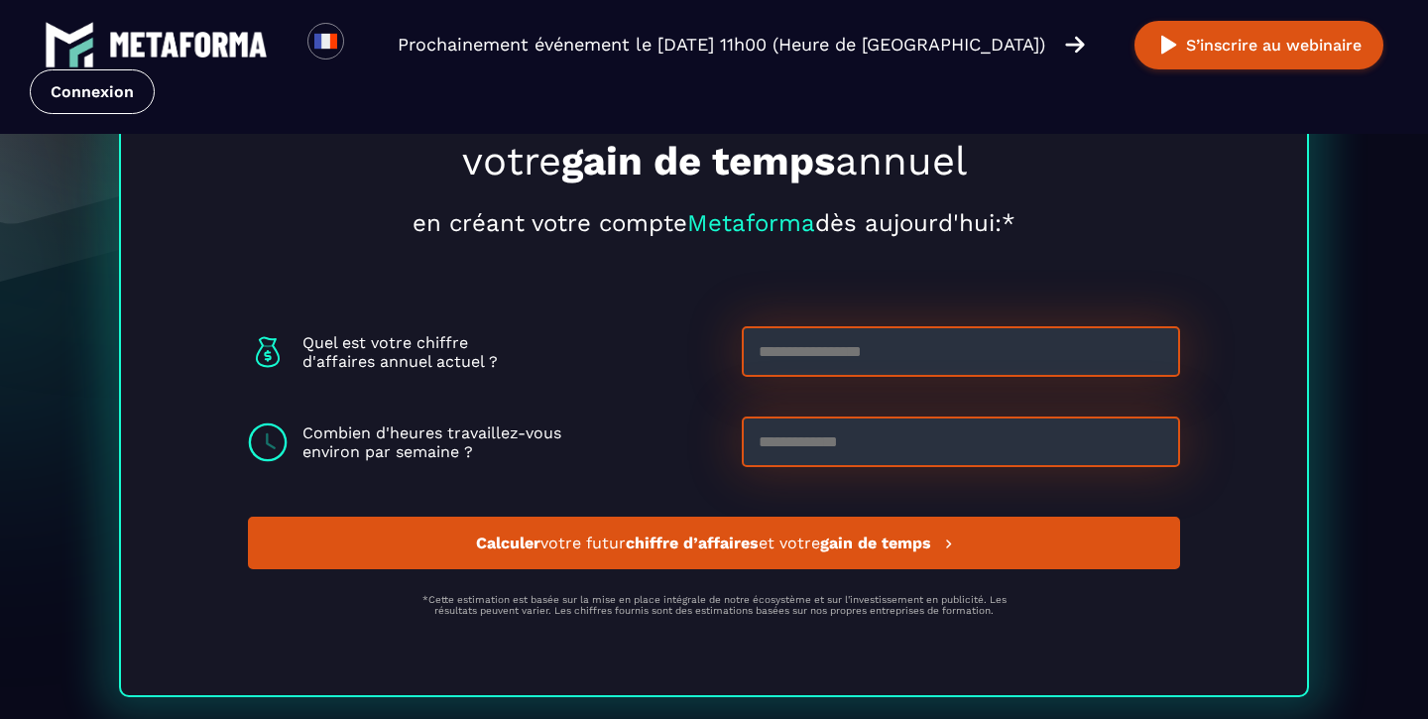
scroll to position [5346, 0]
